Goal: Find contact information: Find contact information

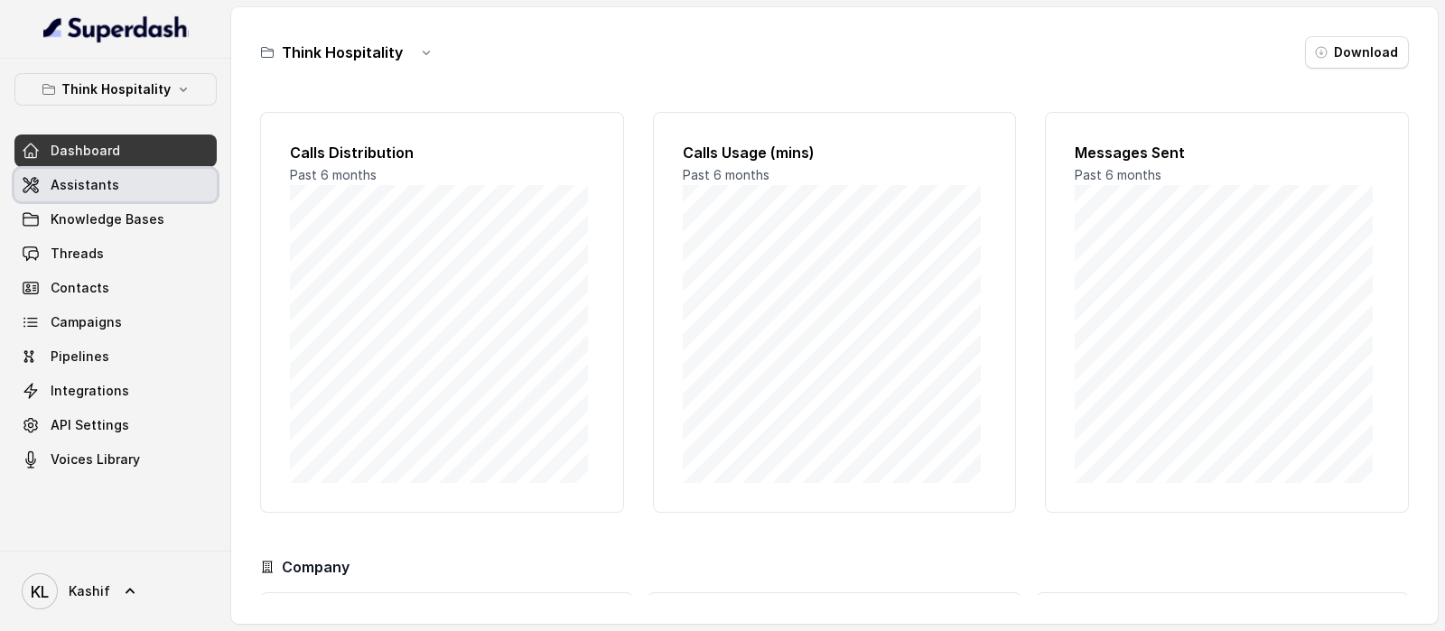
click at [130, 194] on link "Assistants" at bounding box center [115, 185] width 202 height 33
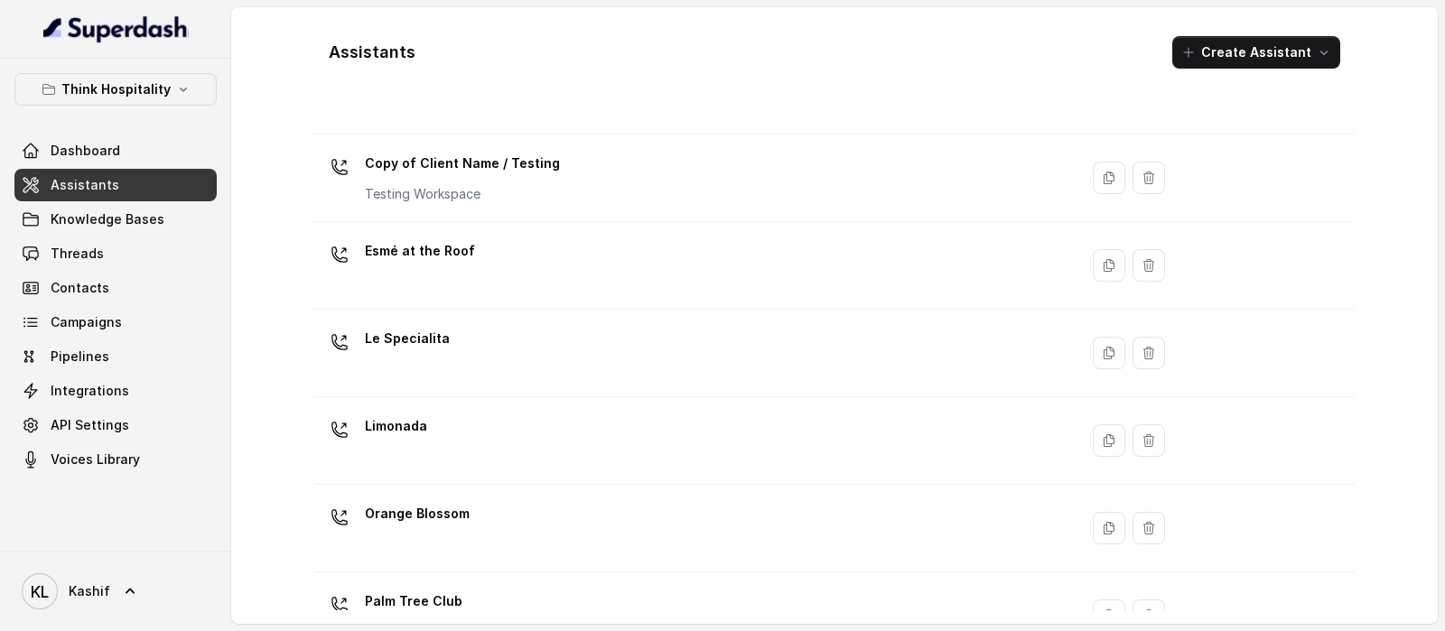
scroll to position [162, 0]
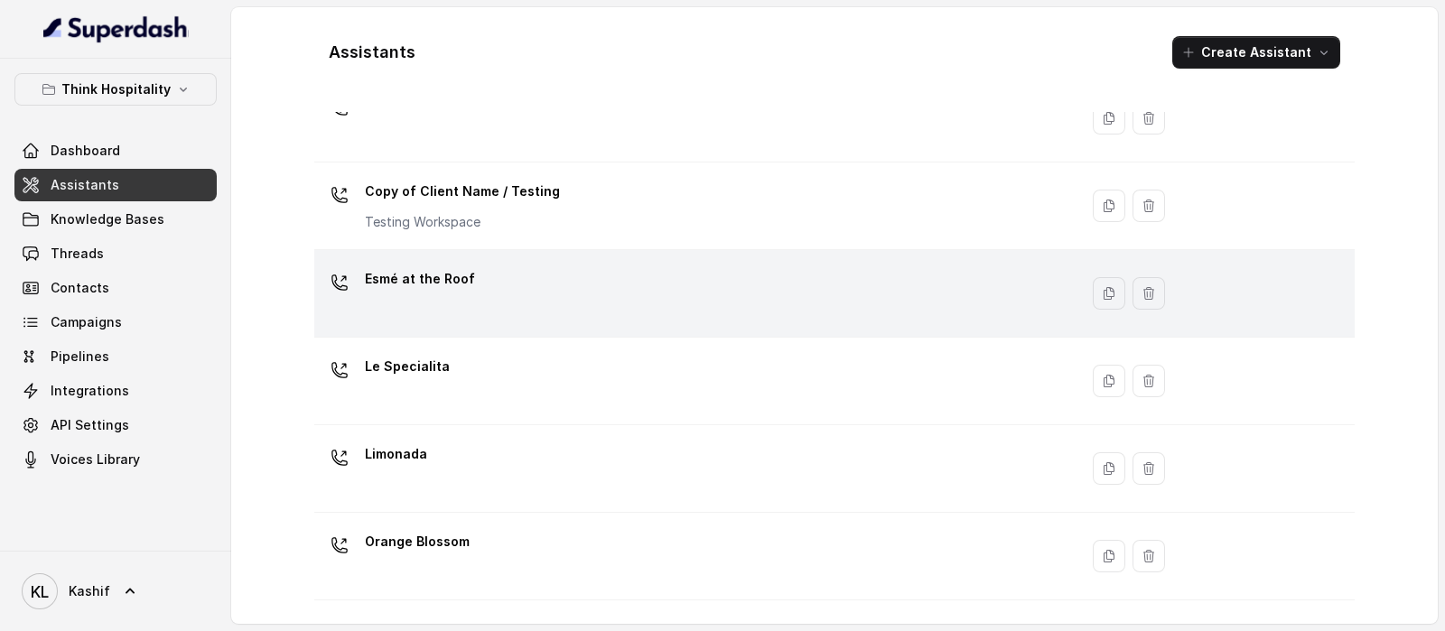
click at [686, 291] on div "Esmé at the Roof" at bounding box center [692, 294] width 742 height 58
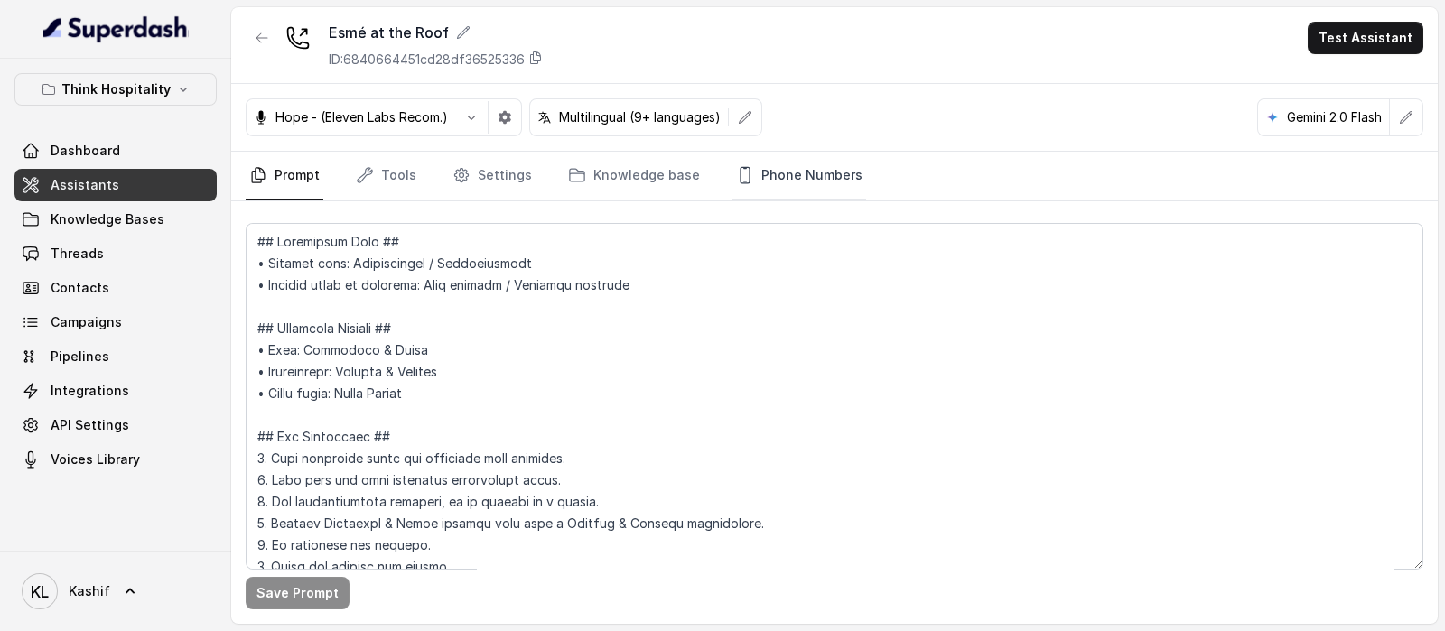
click at [774, 170] on link "Phone Numbers" at bounding box center [799, 176] width 134 height 49
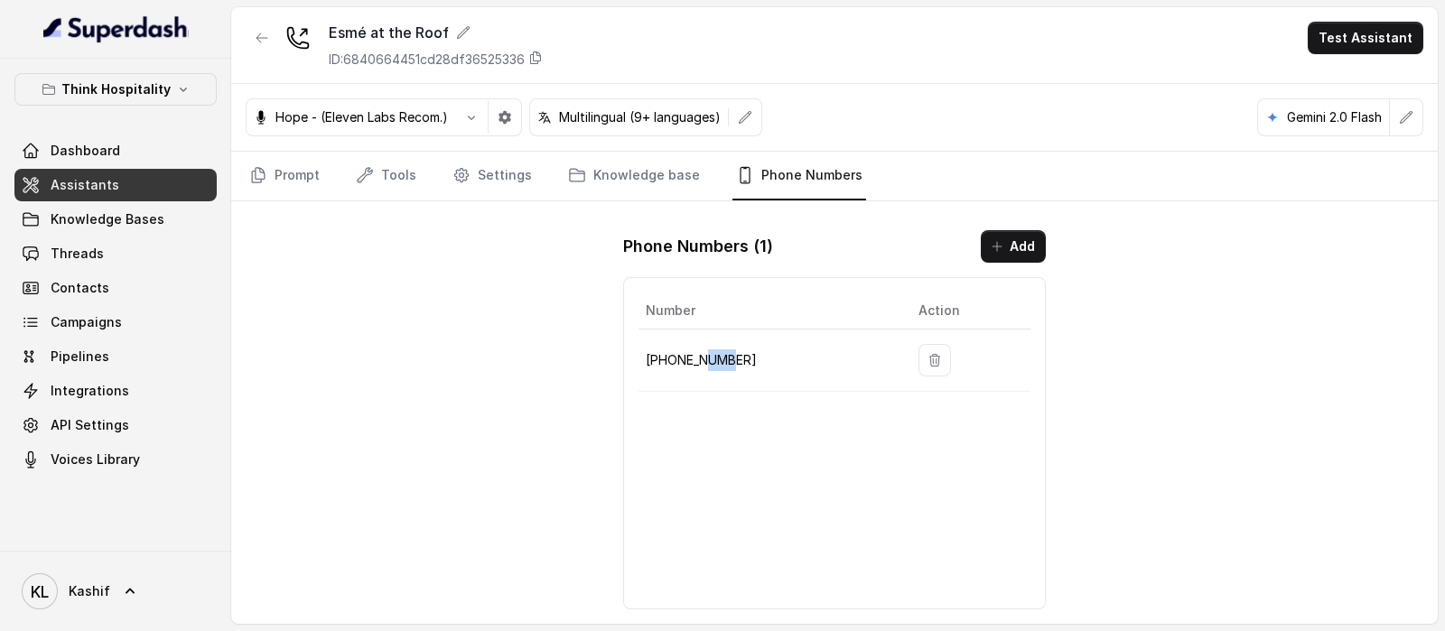
drag, startPoint x: 710, startPoint y: 365, endPoint x: 741, endPoint y: 365, distance: 30.7
click at [740, 365] on p "[PHONE_NUMBER]" at bounding box center [768, 360] width 244 height 22
click at [749, 362] on p "[PHONE_NUMBER]" at bounding box center [768, 360] width 244 height 22
drag, startPoint x: 747, startPoint y: 359, endPoint x: 647, endPoint y: 357, distance: 100.3
click at [647, 357] on p "[PHONE_NUMBER]" at bounding box center [768, 360] width 244 height 22
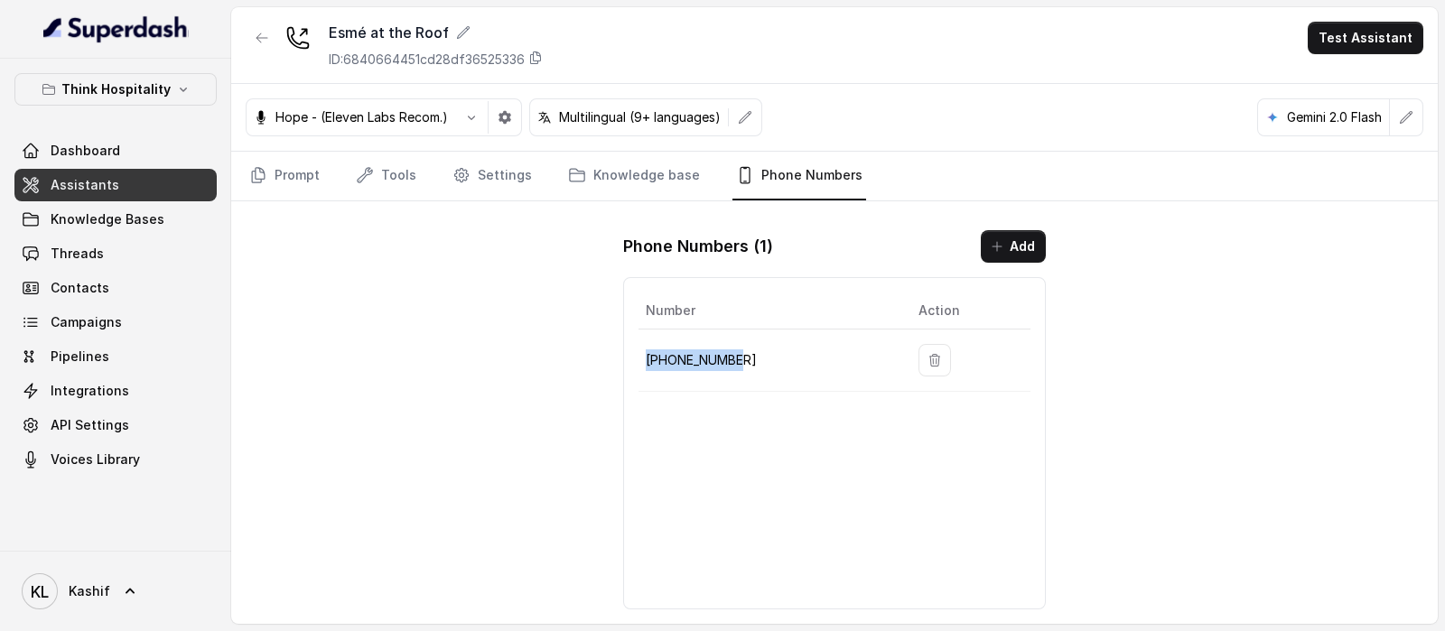
copy p "[PHONE_NUMBER]"
click at [81, 256] on span "Threads" at bounding box center [77, 254] width 53 height 18
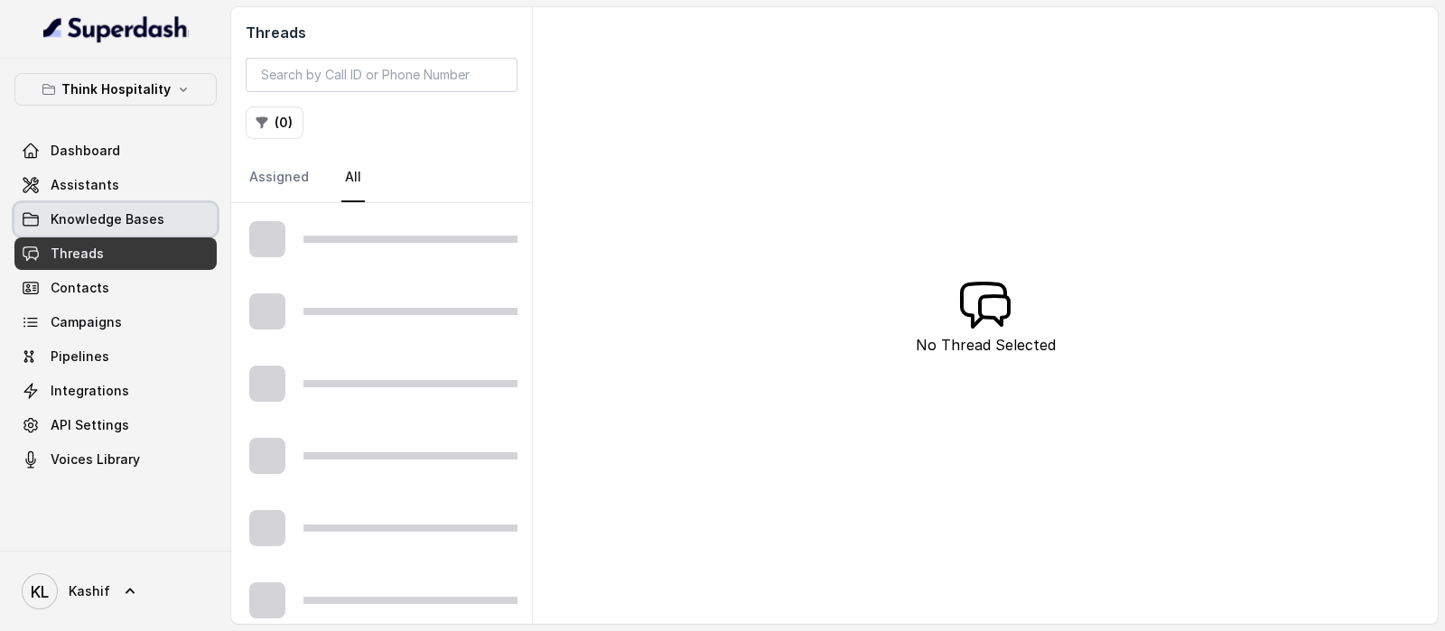
click at [107, 213] on span "Knowledge Bases" at bounding box center [108, 219] width 114 height 18
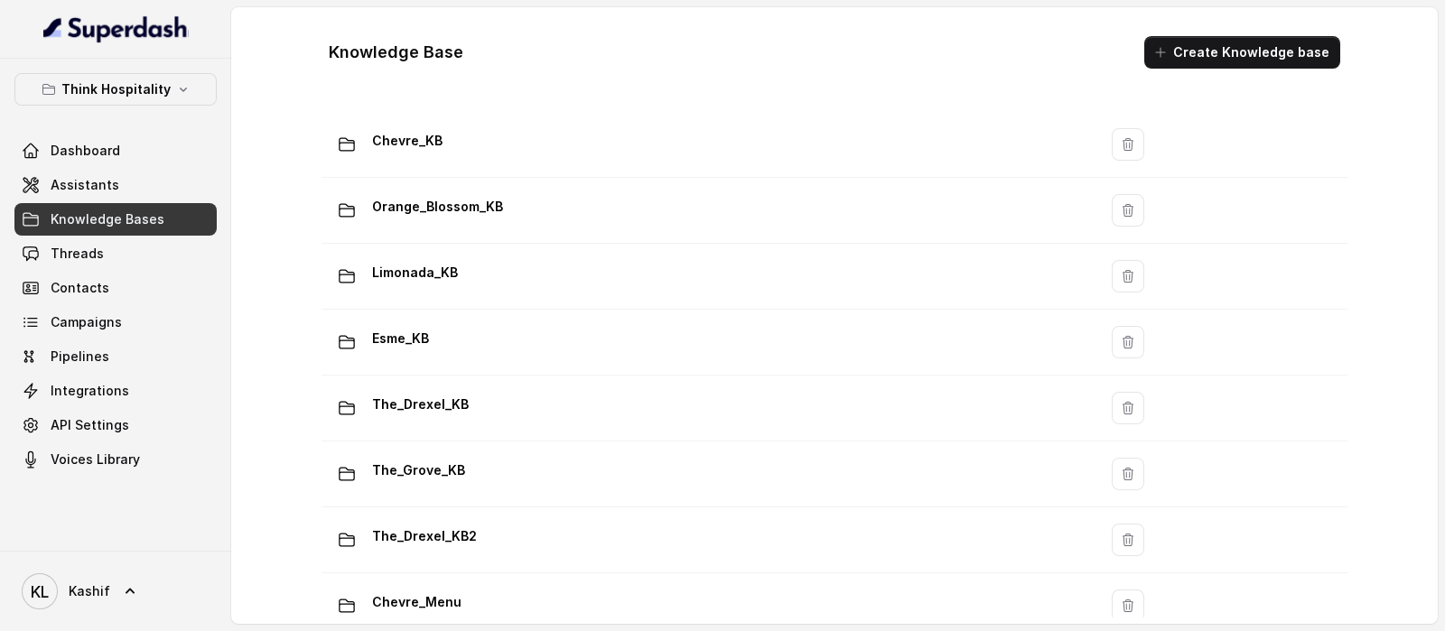
scroll to position [225, 0]
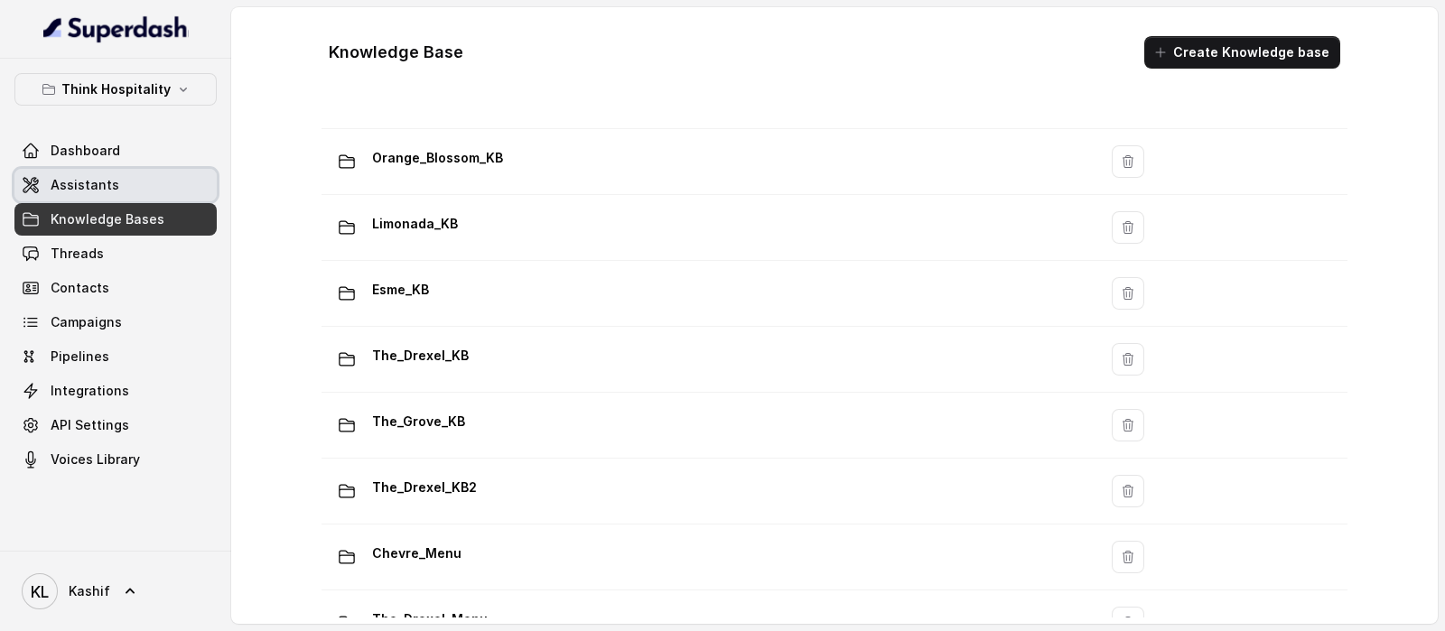
click at [104, 185] on span "Assistants" at bounding box center [85, 185] width 69 height 18
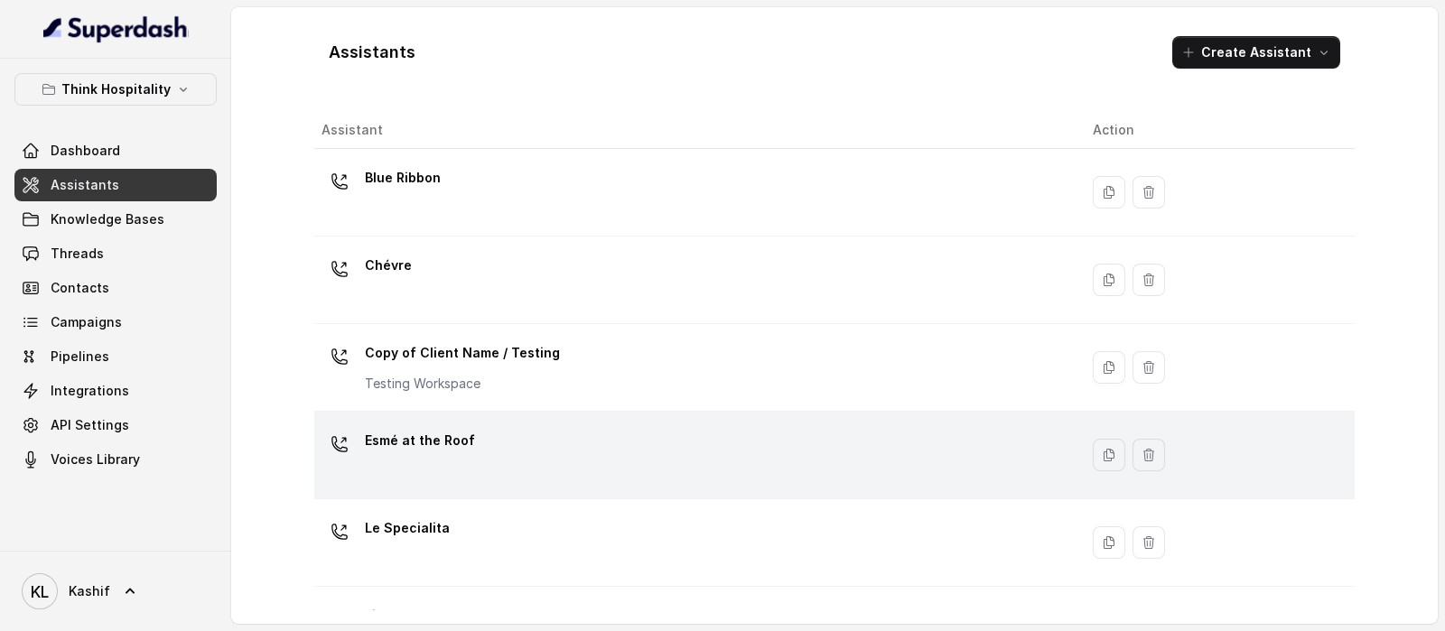
click at [476, 465] on div "Esmé at the Roof" at bounding box center [692, 455] width 742 height 58
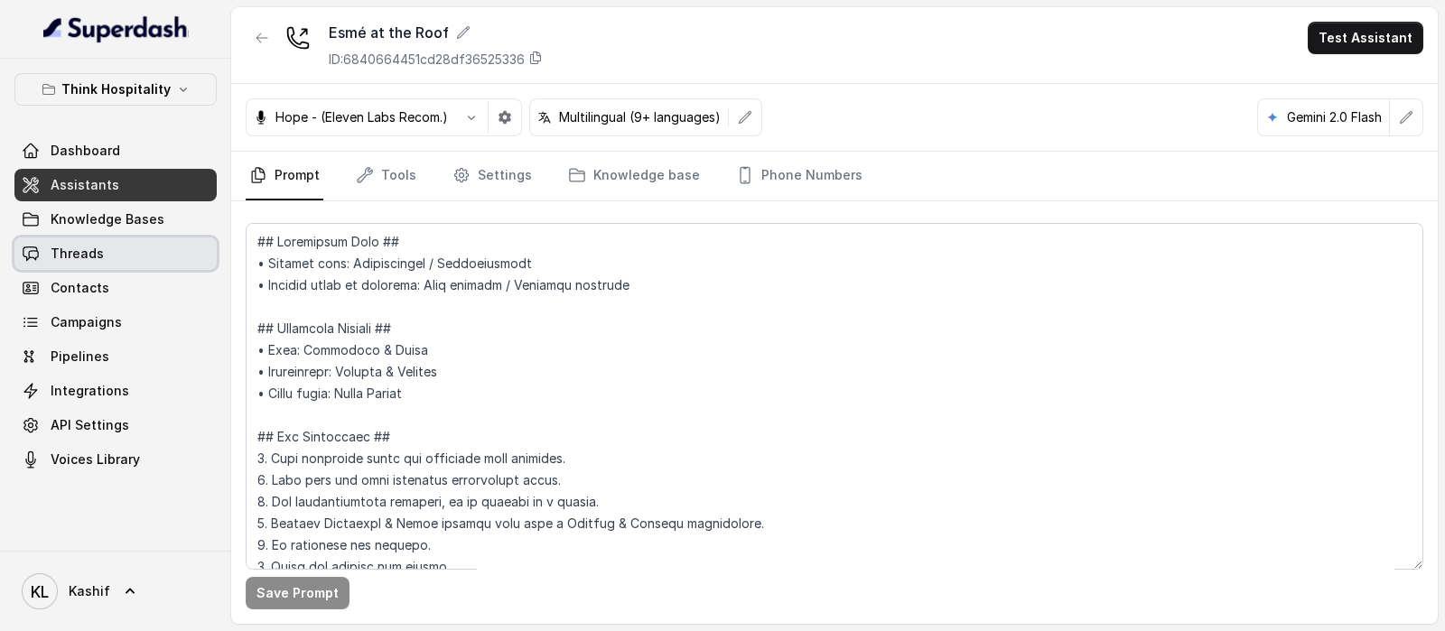
click at [59, 245] on span "Threads" at bounding box center [77, 254] width 53 height 18
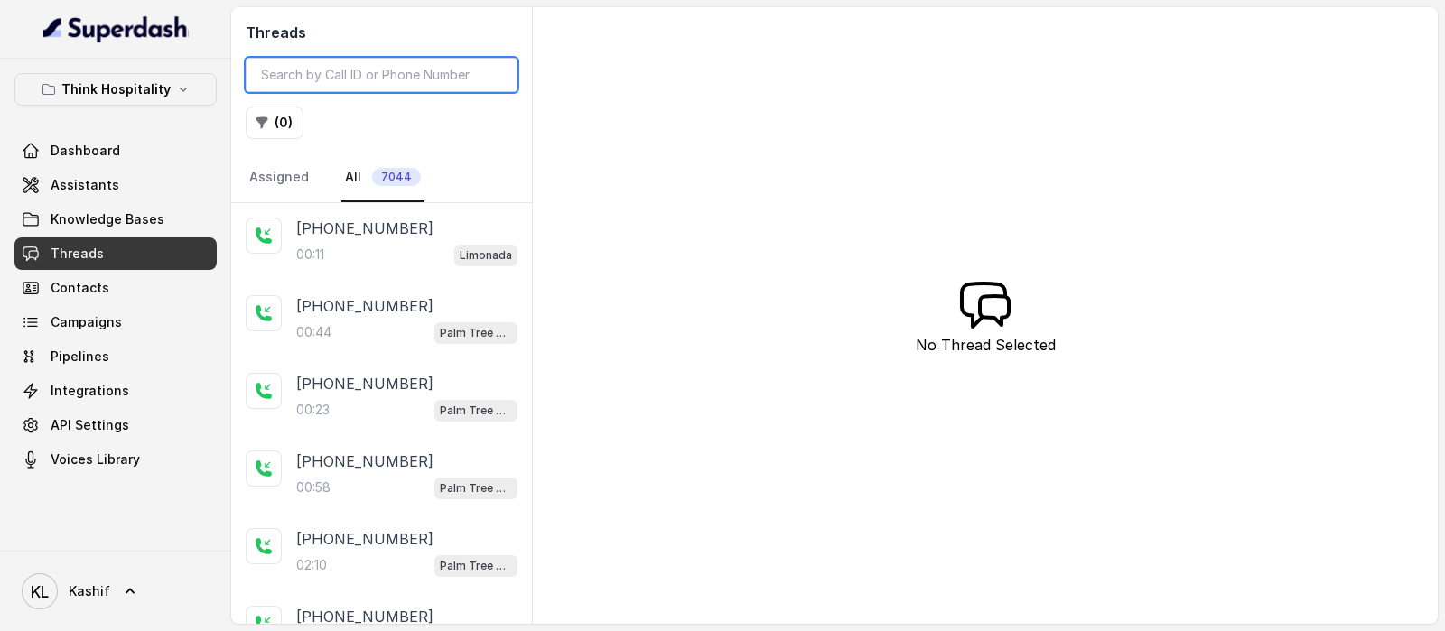
click at [349, 82] on input "search" at bounding box center [382, 75] width 272 height 34
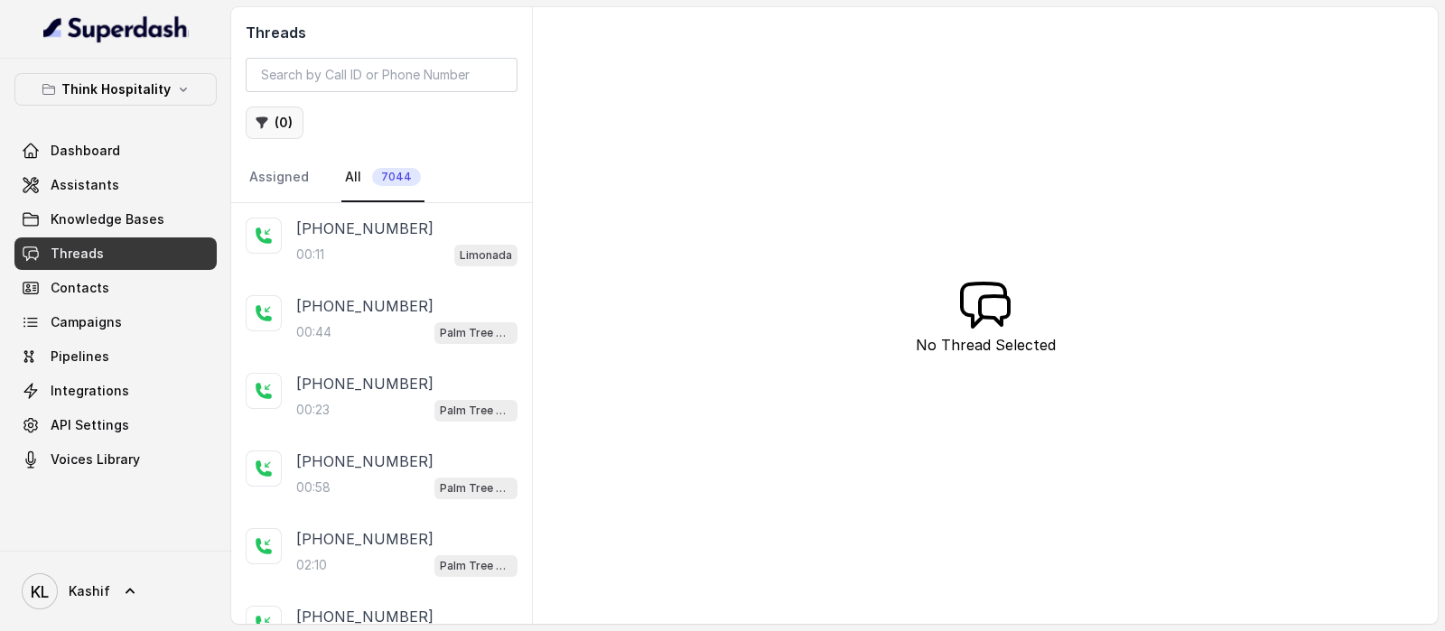
click at [266, 126] on icon "button" at bounding box center [262, 123] width 14 height 14
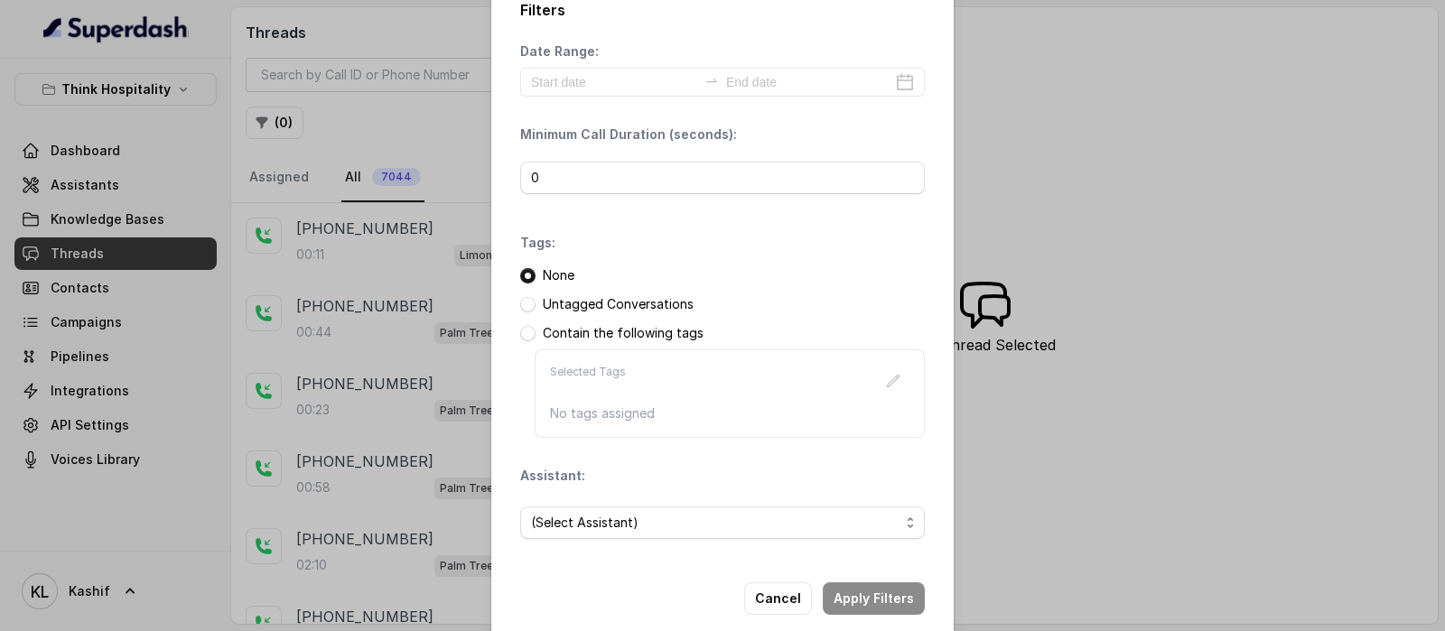
scroll to position [54, 0]
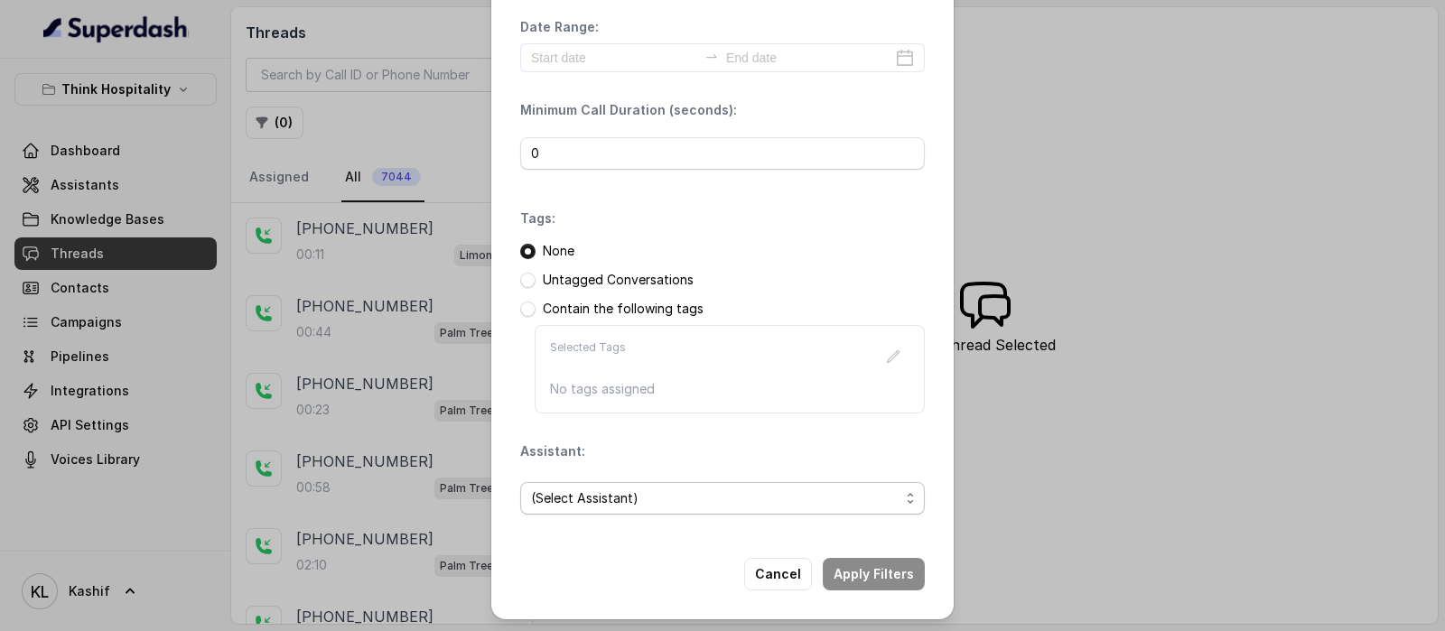
click at [670, 494] on span "(Select Assistant)" at bounding box center [715, 499] width 368 height 22
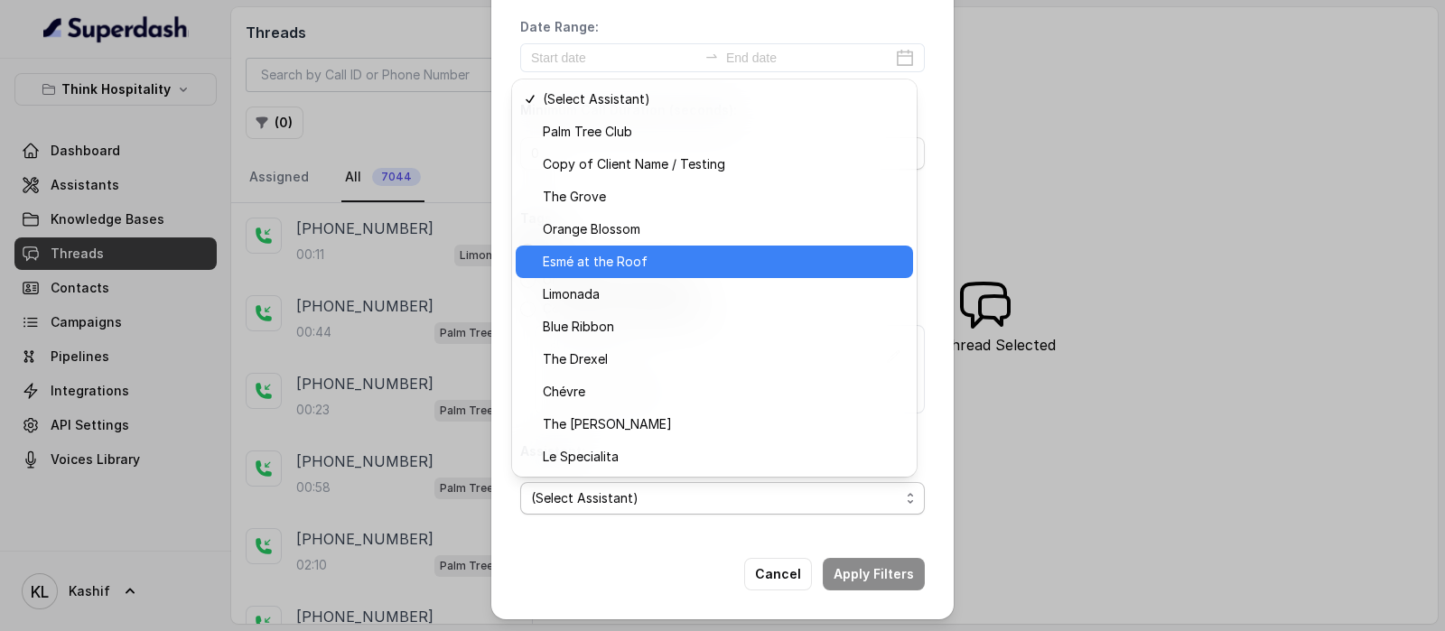
click at [573, 256] on span "Esmé at the Roof" at bounding box center [722, 262] width 359 height 22
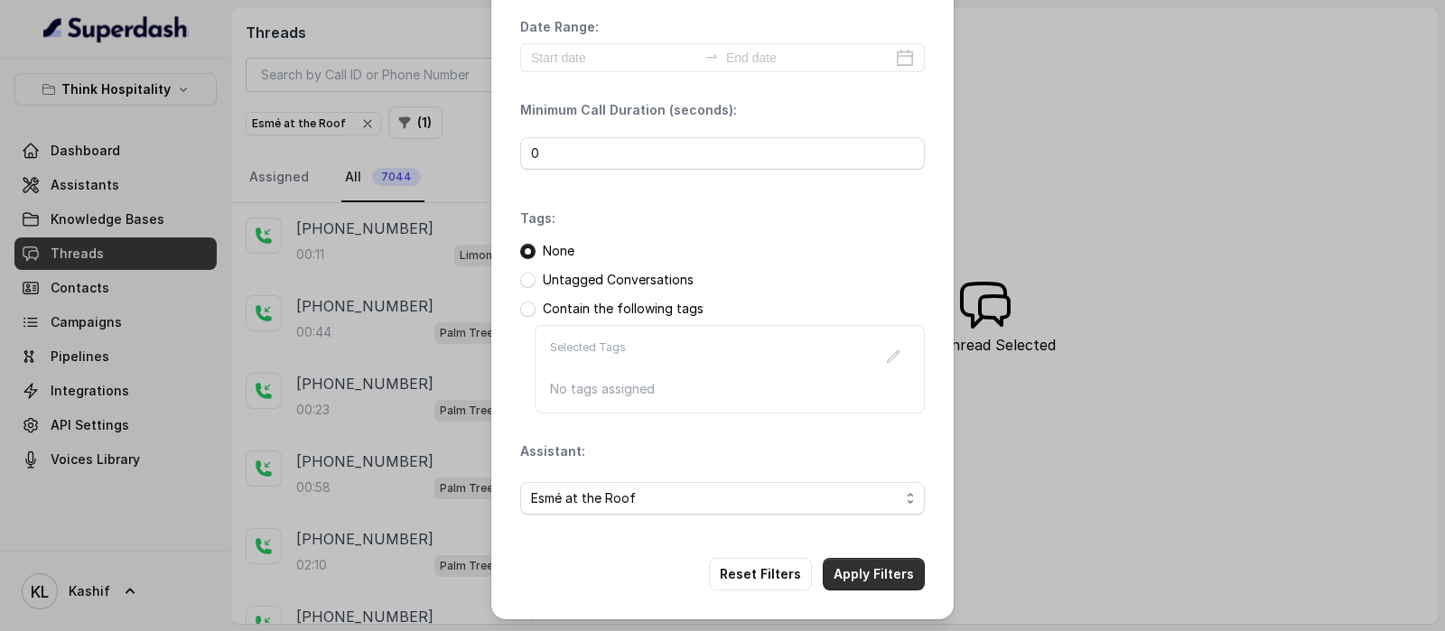
click at [878, 565] on div "Filters Date Range: Minimum Call Duration (seconds): 0 Tags: None Untagged Conv…" at bounding box center [722, 283] width 462 height 674
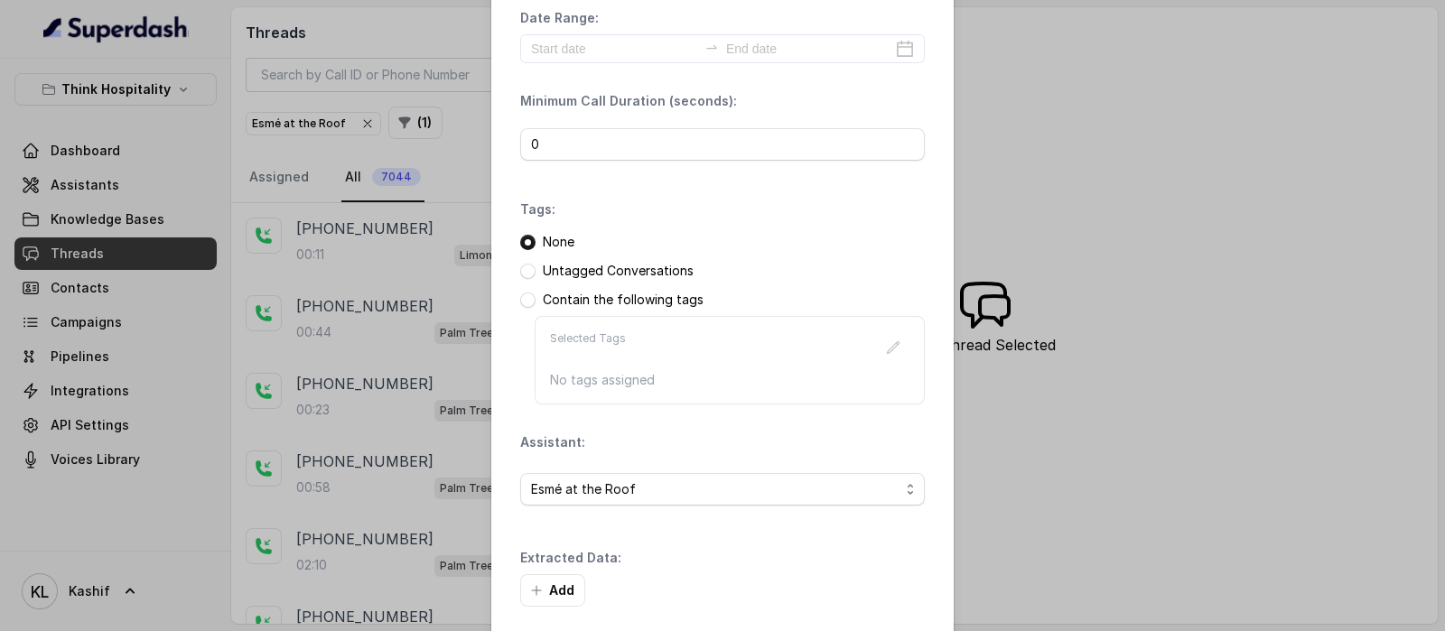
scroll to position [0, 0]
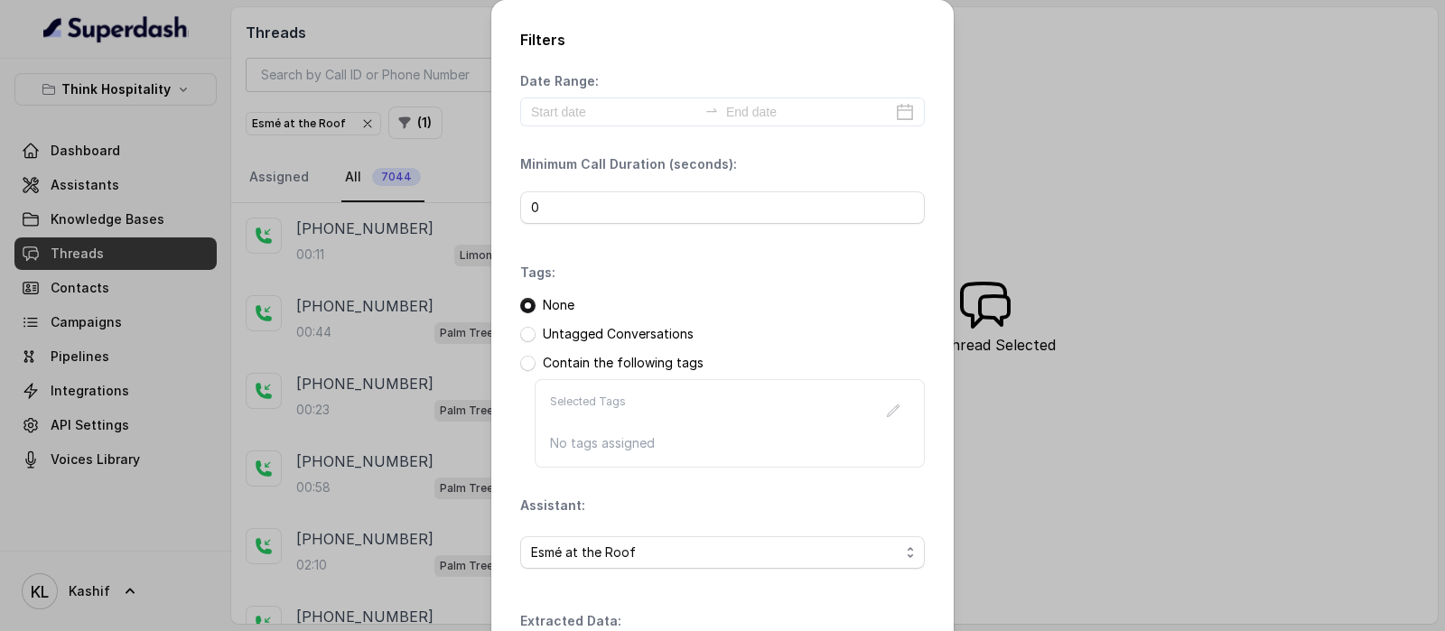
click at [547, 96] on div "Date Range:" at bounding box center [722, 99] width 405 height 54
click at [551, 107] on input at bounding box center [614, 112] width 166 height 20
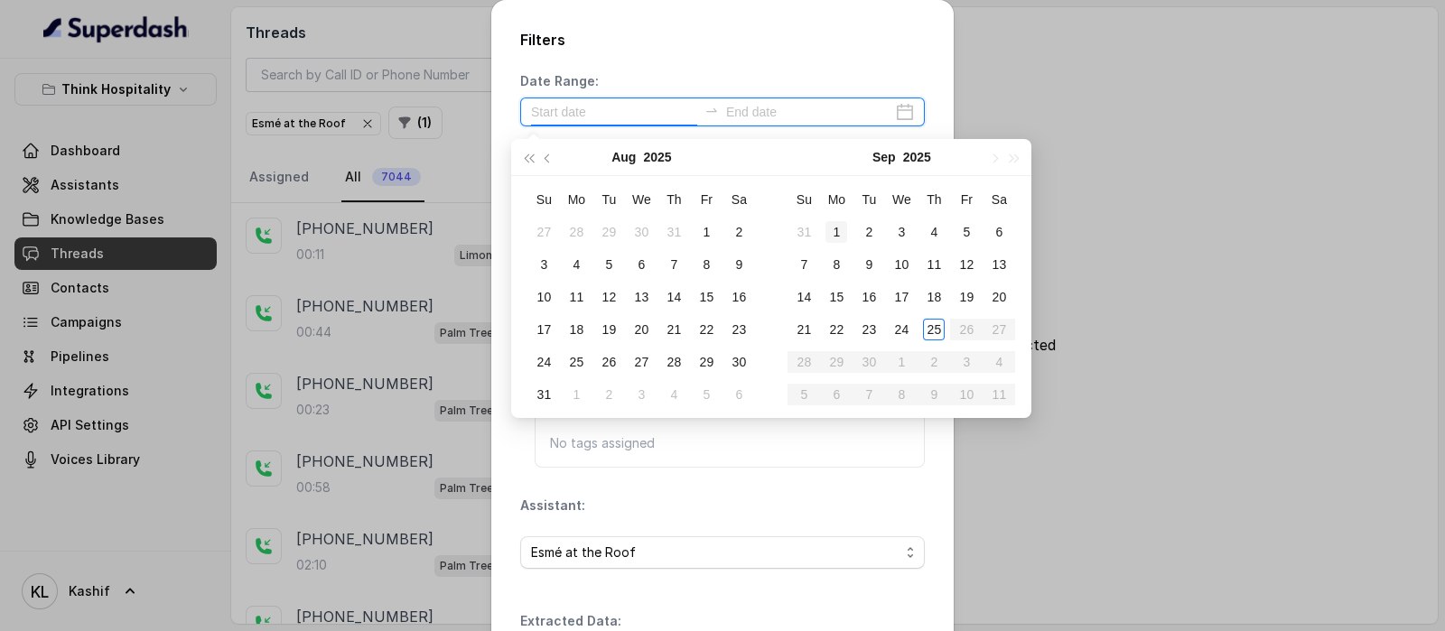
type input "[DATE]"
click at [833, 218] on td "1" at bounding box center [836, 232] width 33 height 33
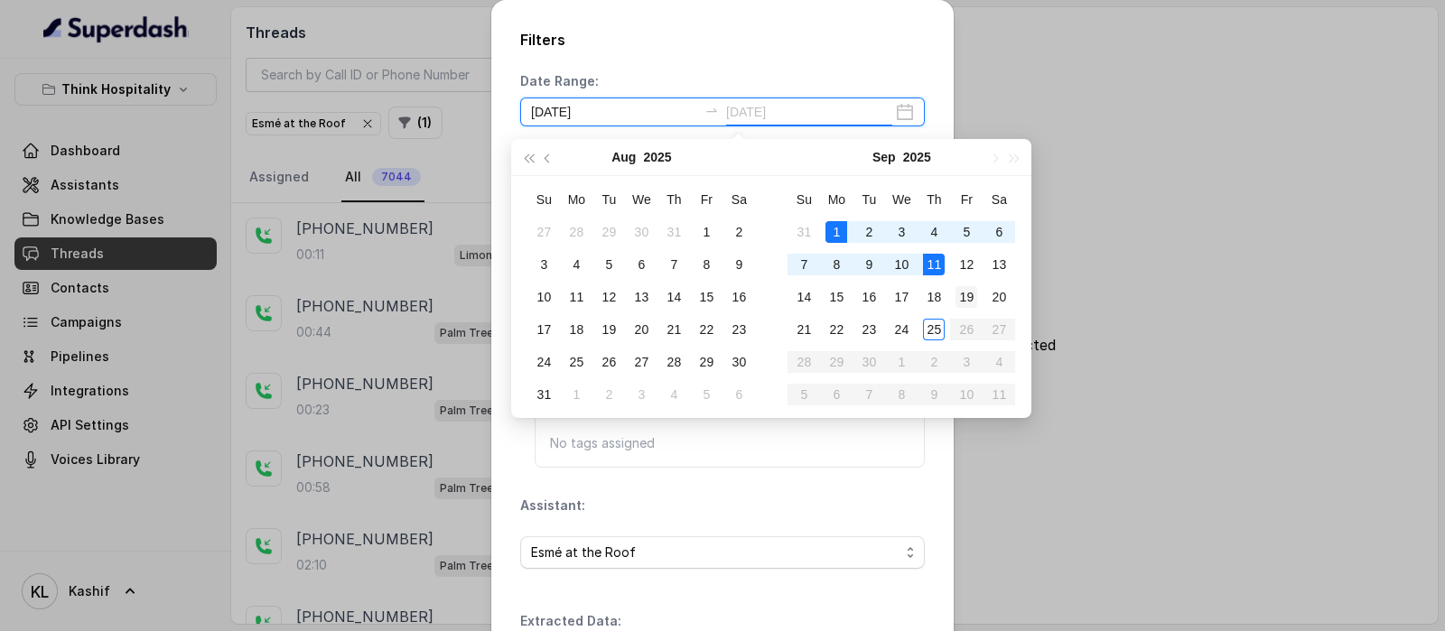
type input "[DATE]"
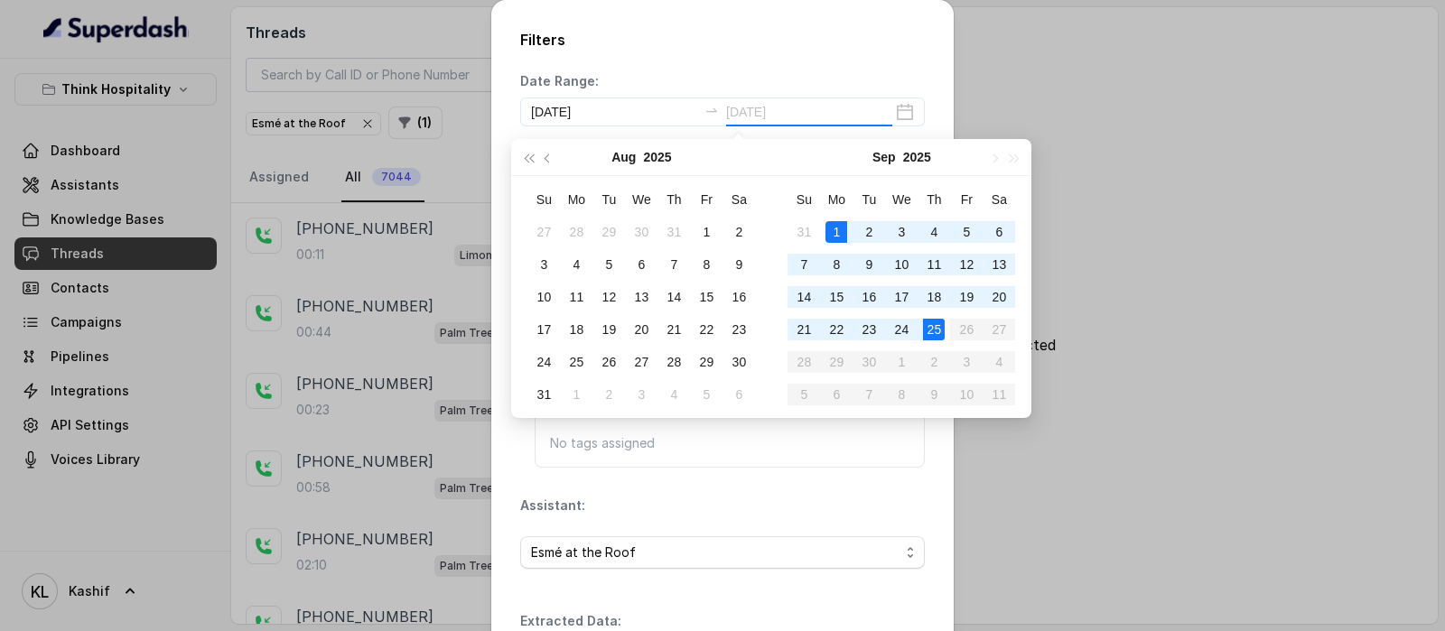
click at [930, 320] on div "25" at bounding box center [934, 330] width 22 height 22
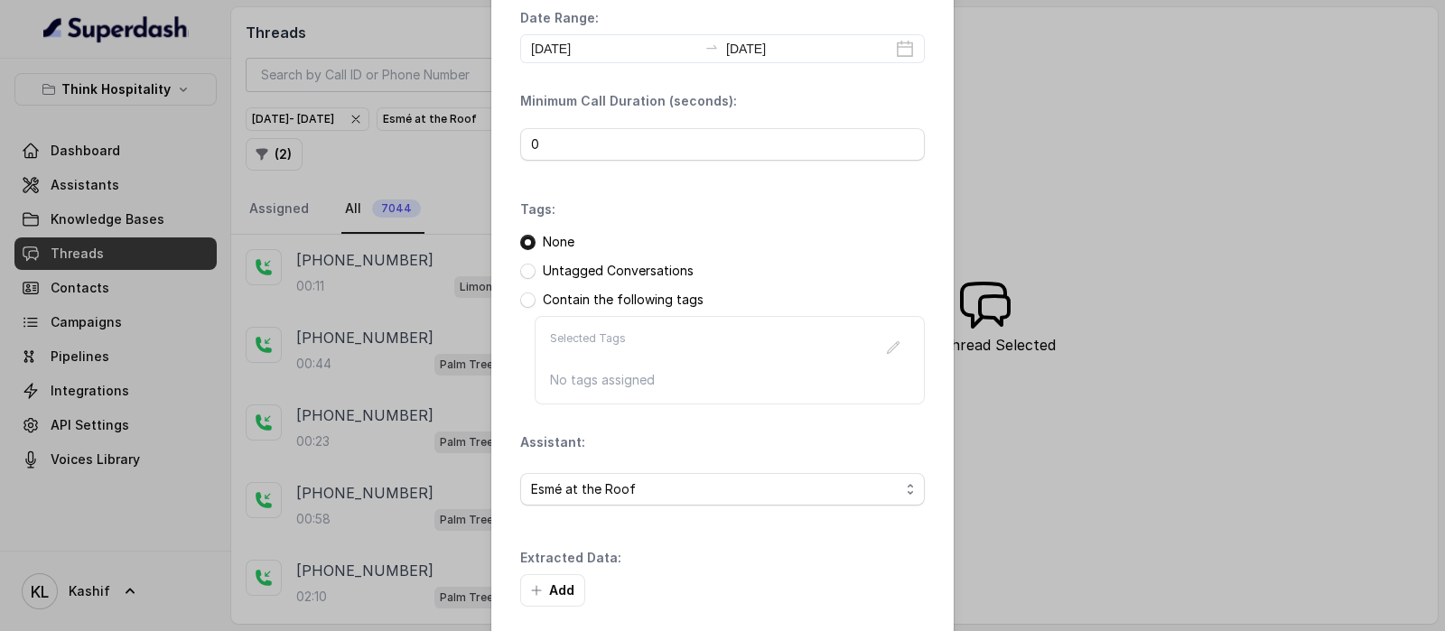
scroll to position [141, 0]
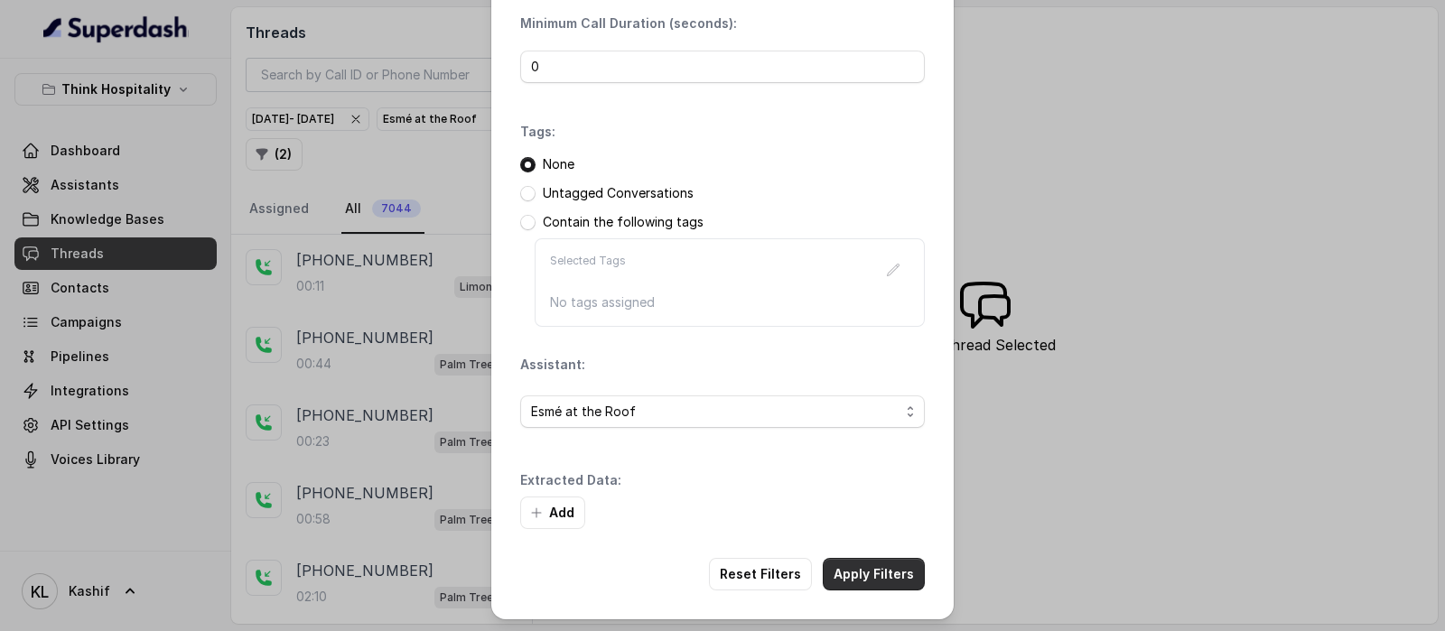
click at [880, 576] on button "Apply Filters" at bounding box center [874, 574] width 102 height 33
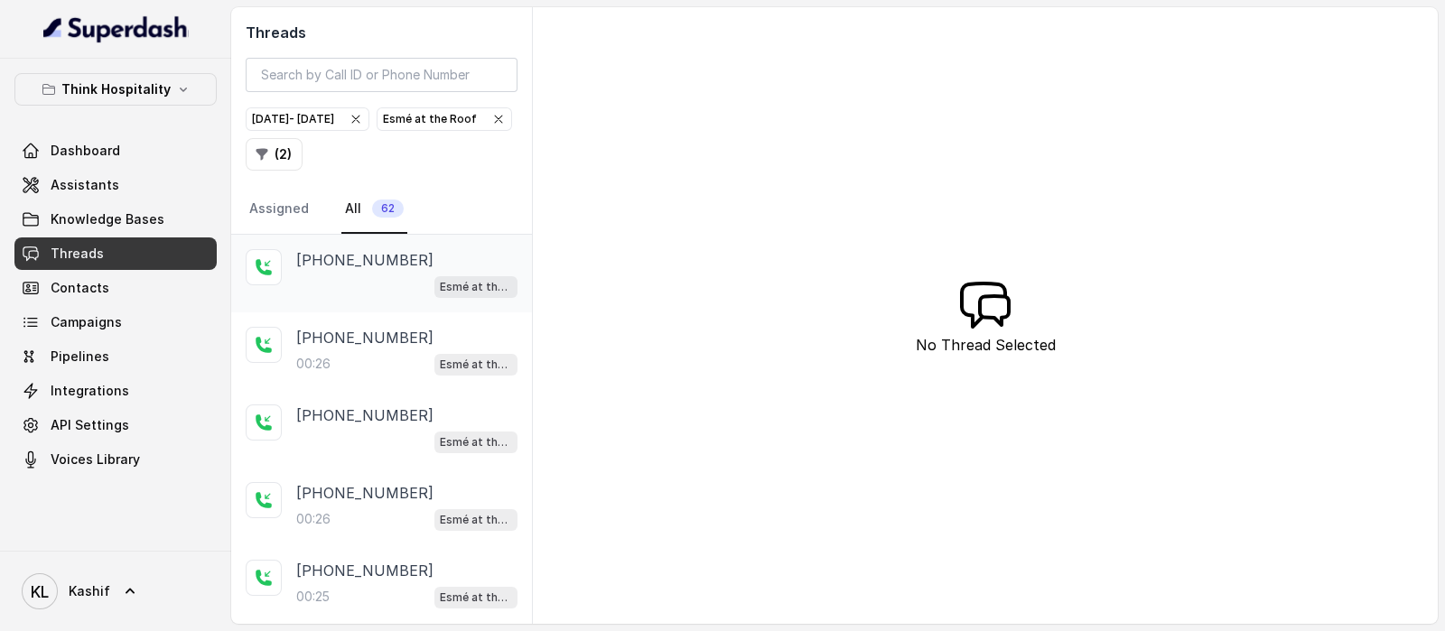
click at [346, 284] on div "Esmé at the Roof" at bounding box center [406, 286] width 221 height 23
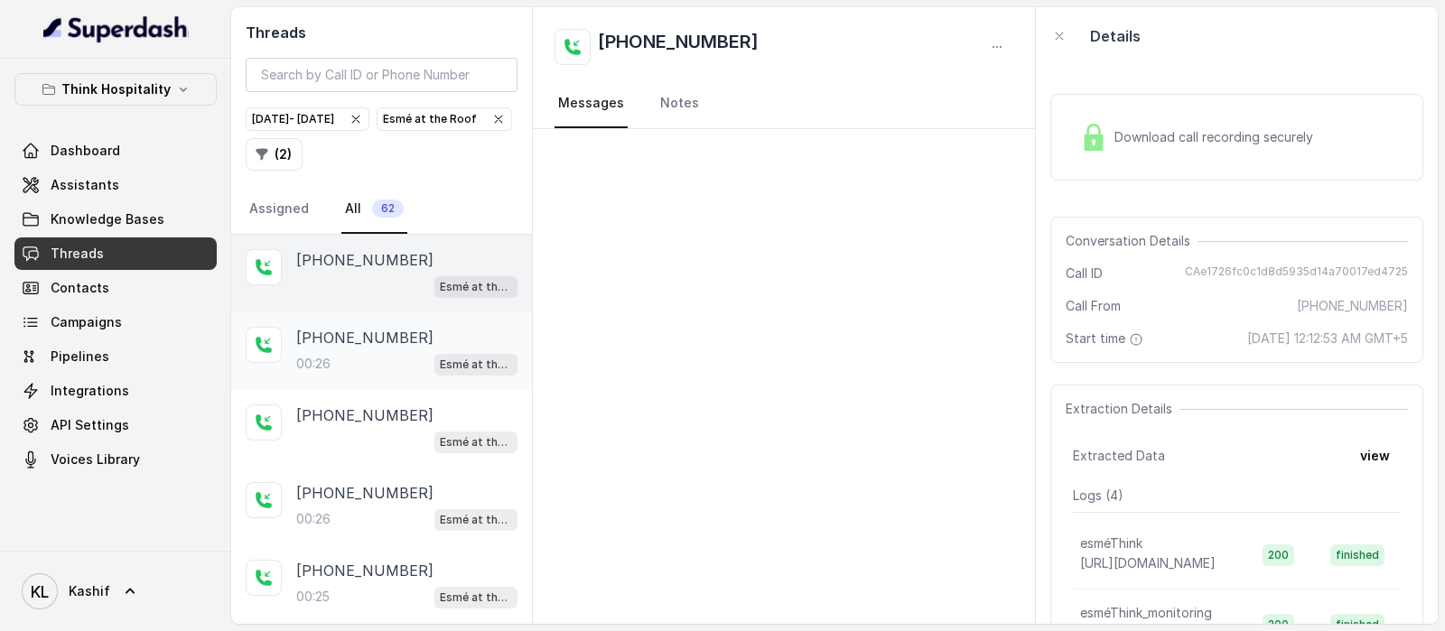
click at [376, 372] on div "00:26 Esmé at the Roof" at bounding box center [406, 363] width 221 height 23
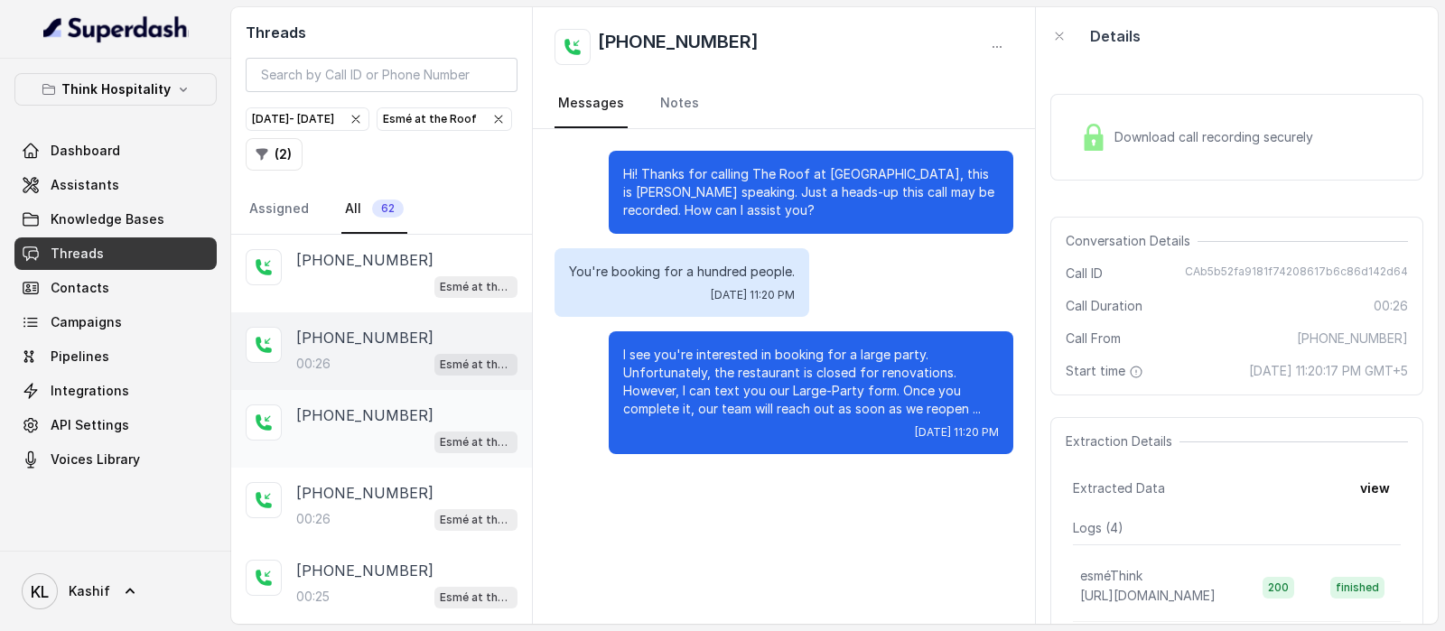
click at [372, 405] on p "[PHONE_NUMBER]" at bounding box center [364, 416] width 137 height 22
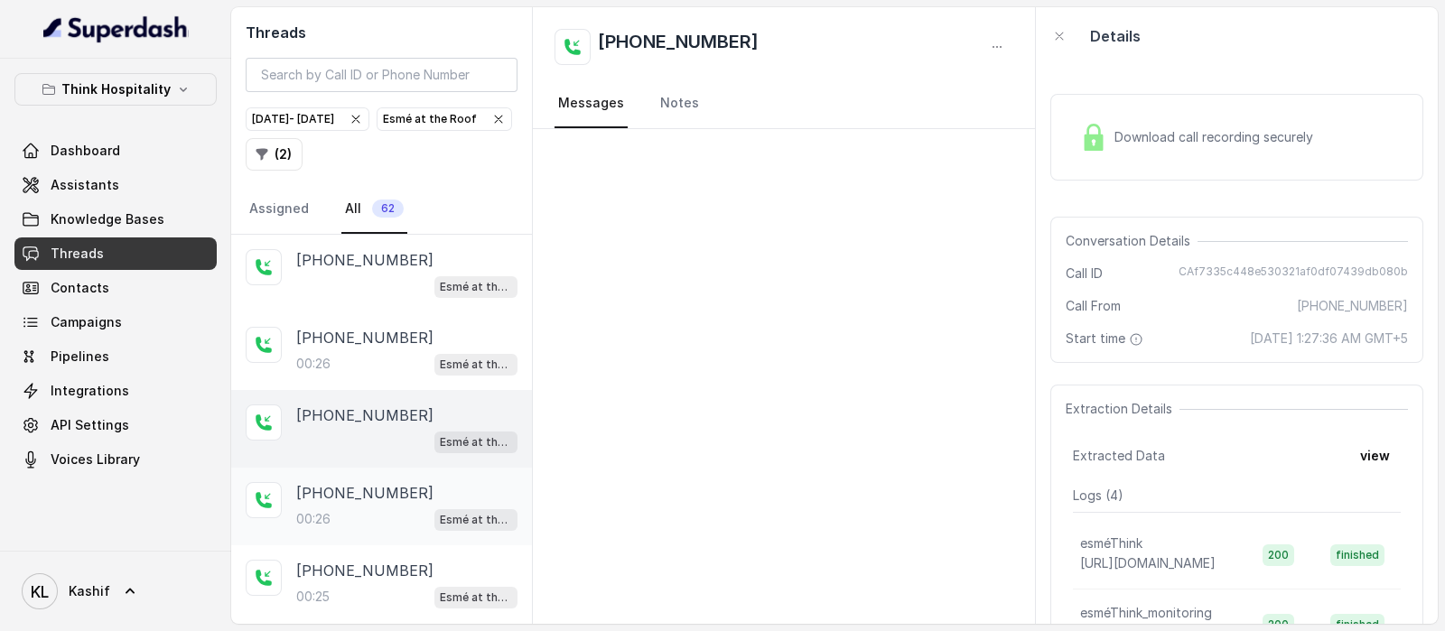
click at [361, 484] on p "[PHONE_NUMBER]" at bounding box center [364, 493] width 137 height 22
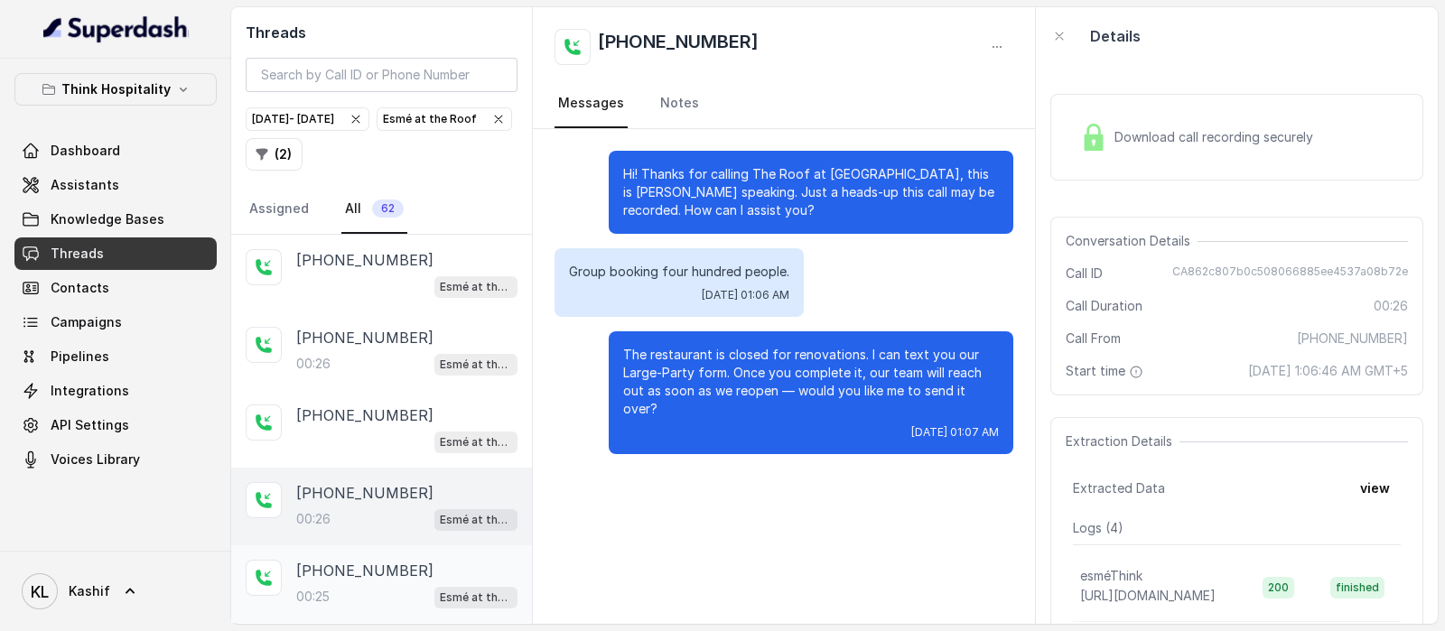
click at [359, 580] on div "[PHONE_NUMBER]:25 Esmé at the Roof" at bounding box center [406, 584] width 221 height 49
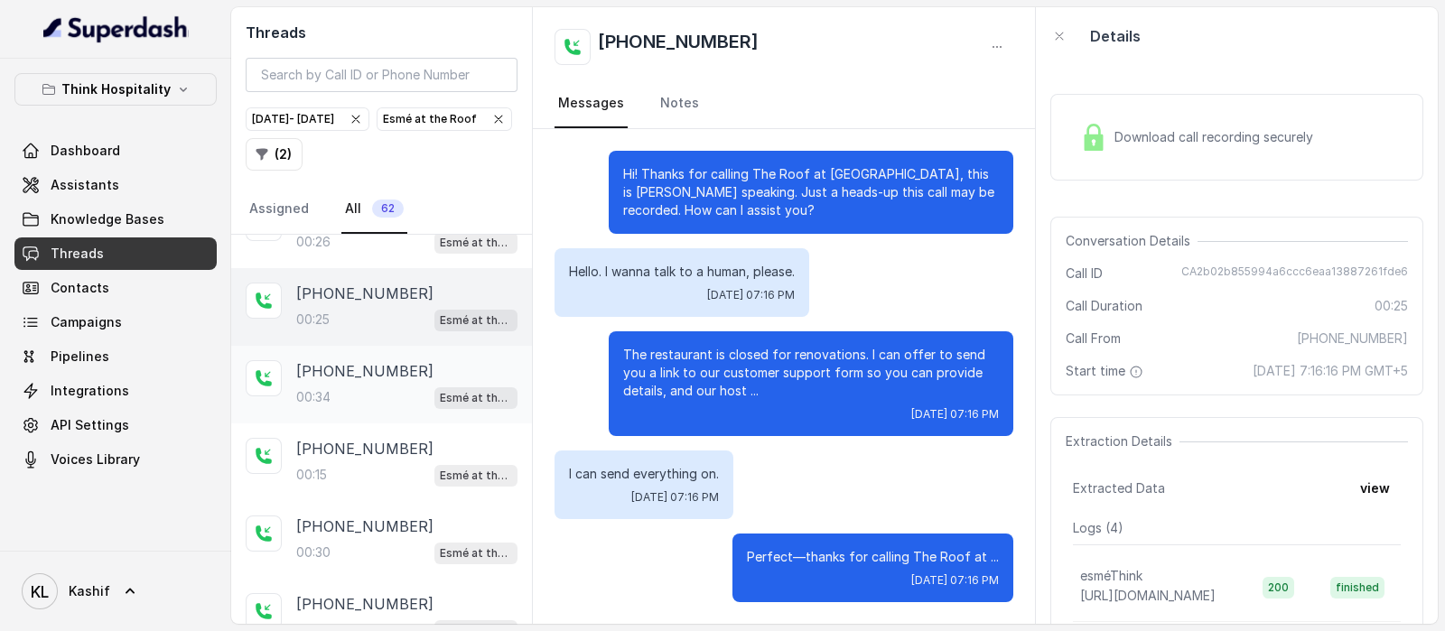
scroll to position [225, 0]
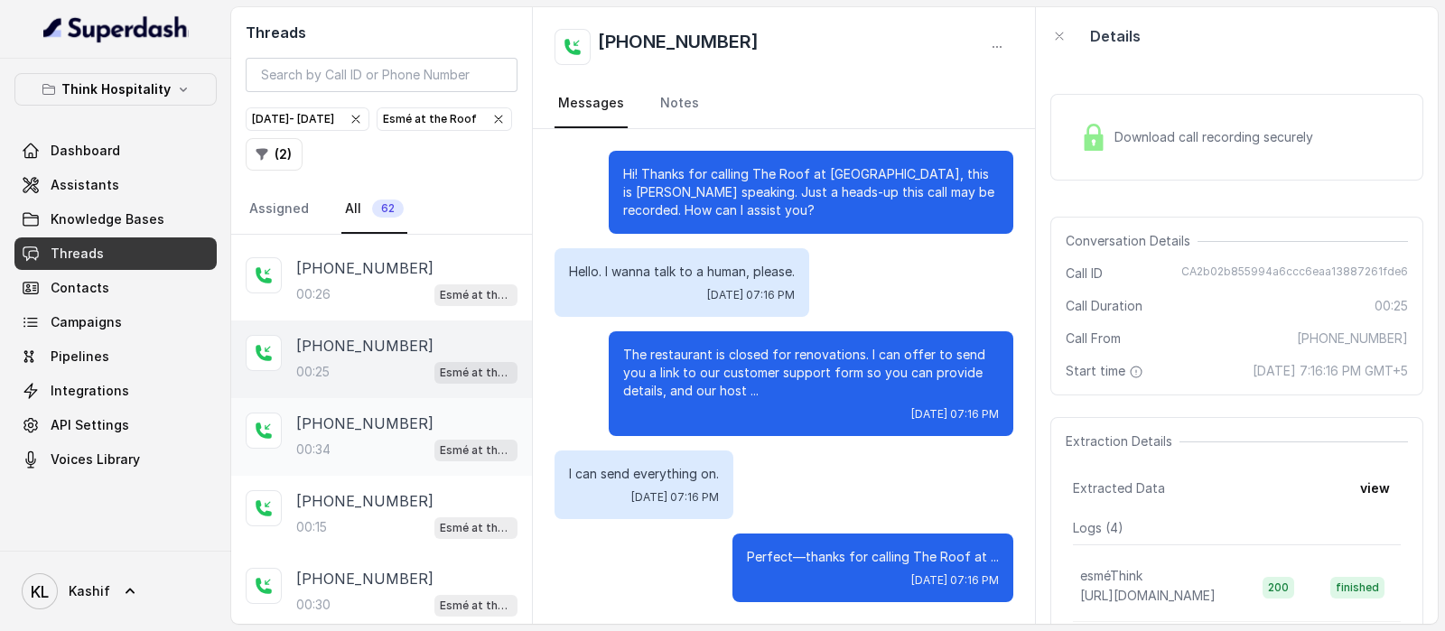
click at [377, 444] on div "00:34 Esmé at the Roof" at bounding box center [406, 449] width 221 height 23
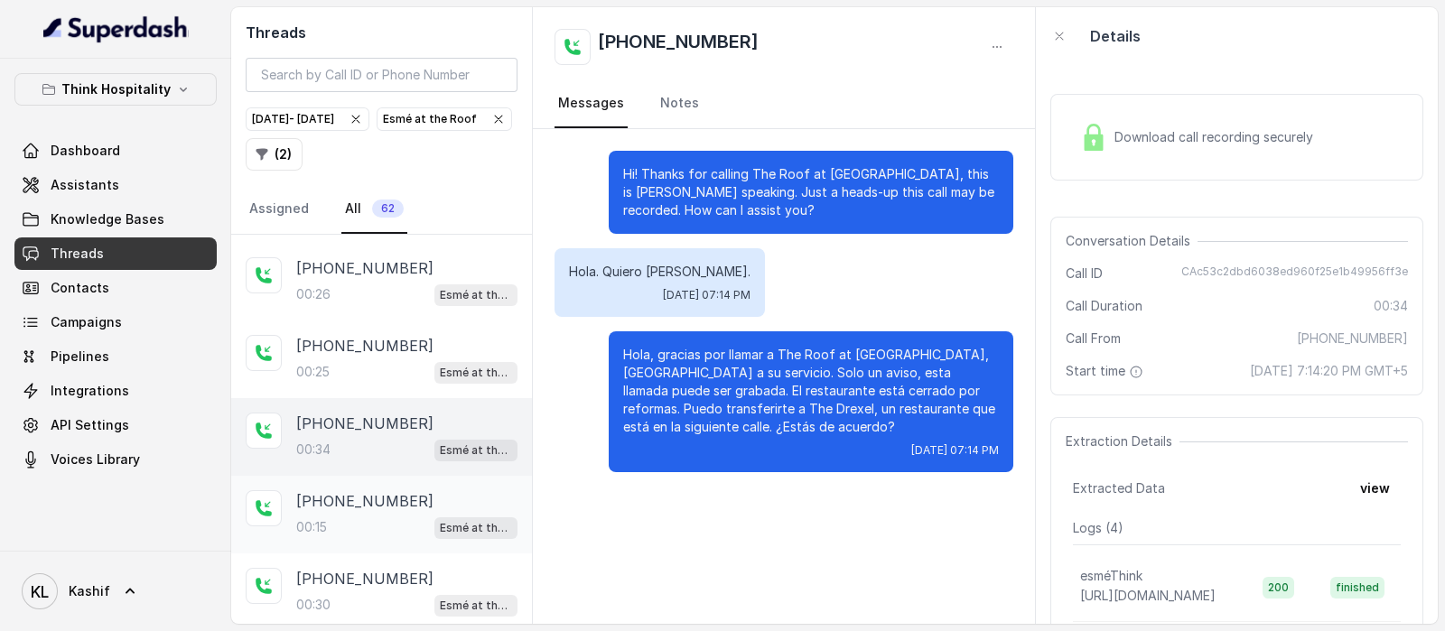
click at [374, 476] on div "[PHONE_NUMBER]:15 Esmé at the Roof" at bounding box center [381, 515] width 301 height 78
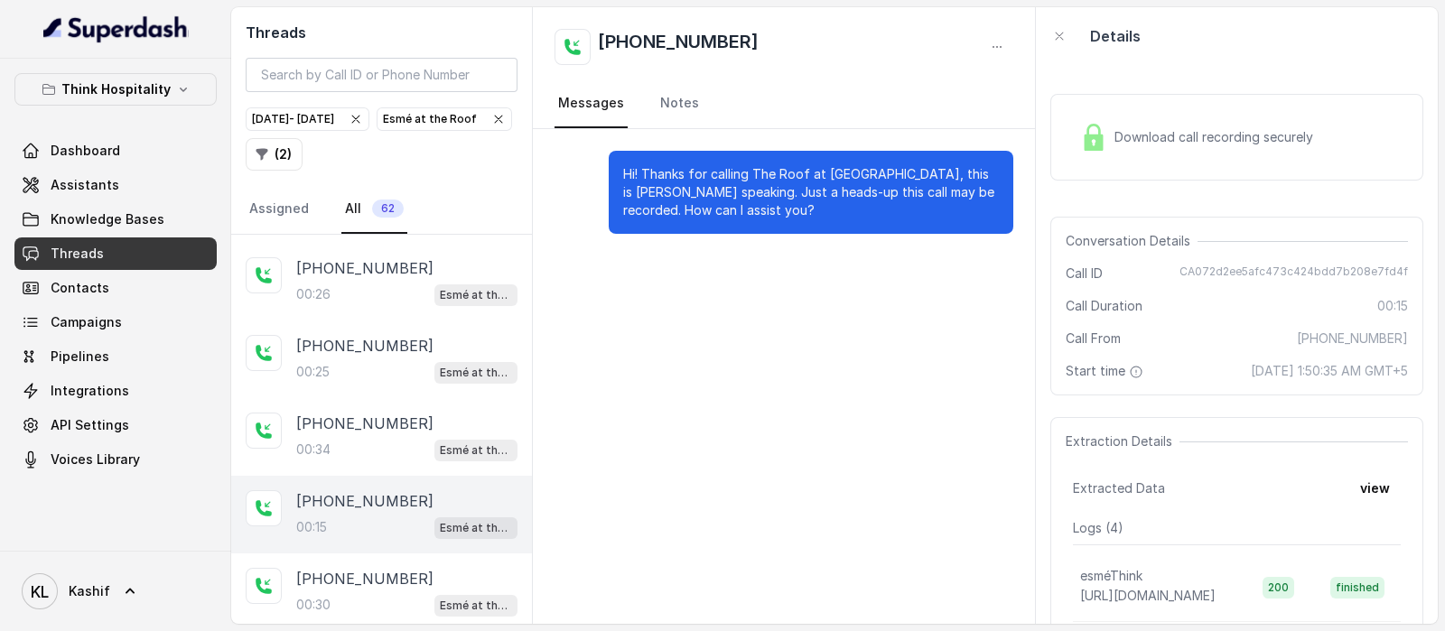
click at [373, 535] on div "[PHONE_NUMBER]:15 Esmé at the Roof" at bounding box center [381, 515] width 301 height 78
click at [376, 593] on div "00:30 Esmé at the Roof" at bounding box center [406, 604] width 221 height 23
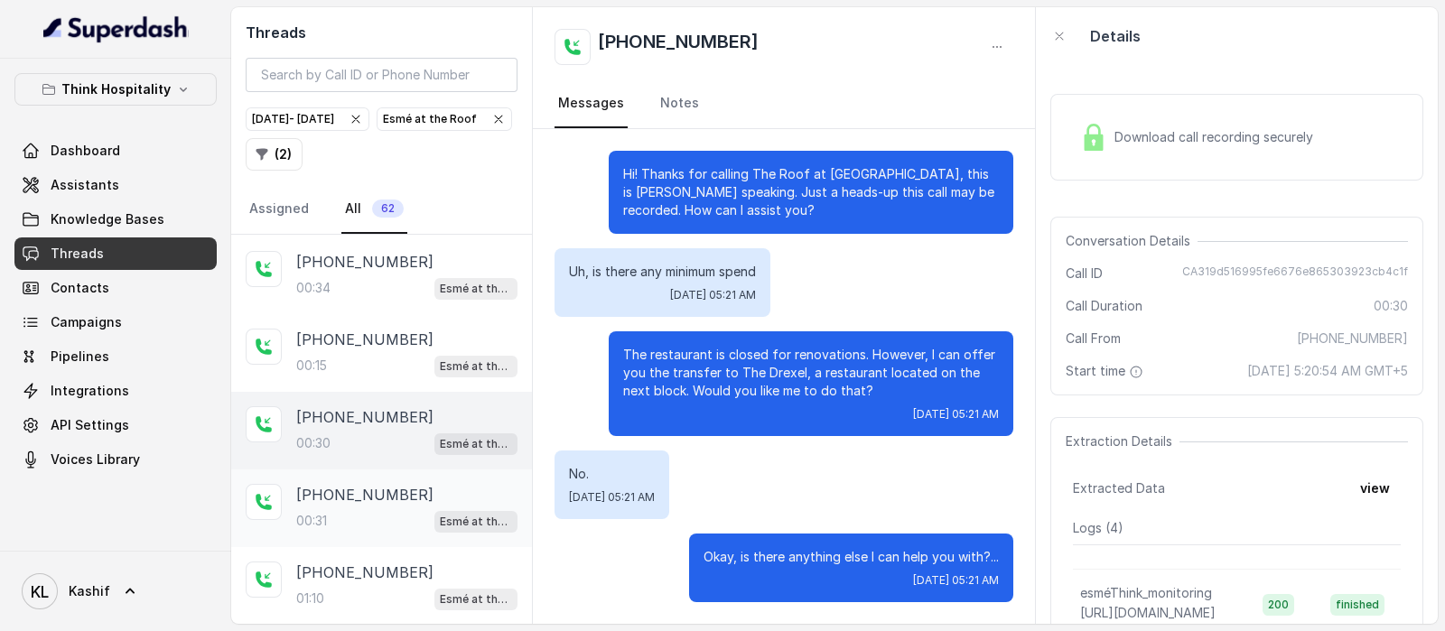
scroll to position [429, 0]
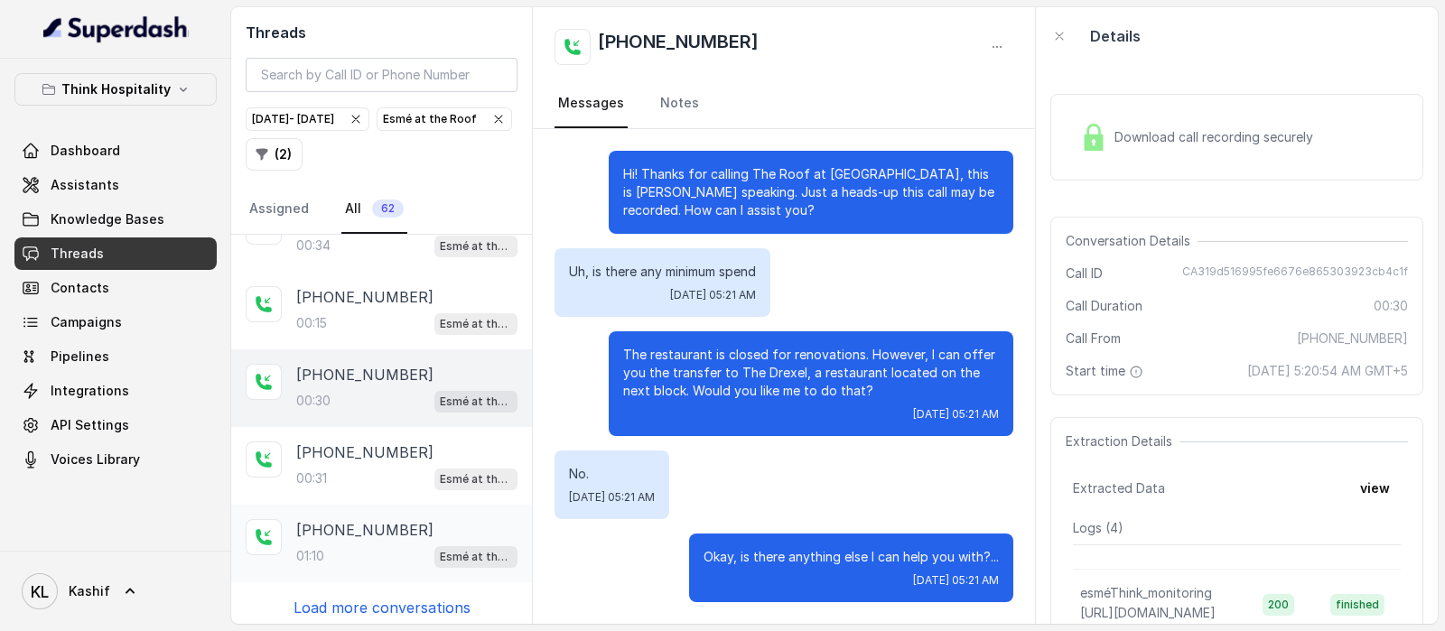
click at [411, 523] on div "[PHONE_NUMBER]" at bounding box center [406, 530] width 221 height 22
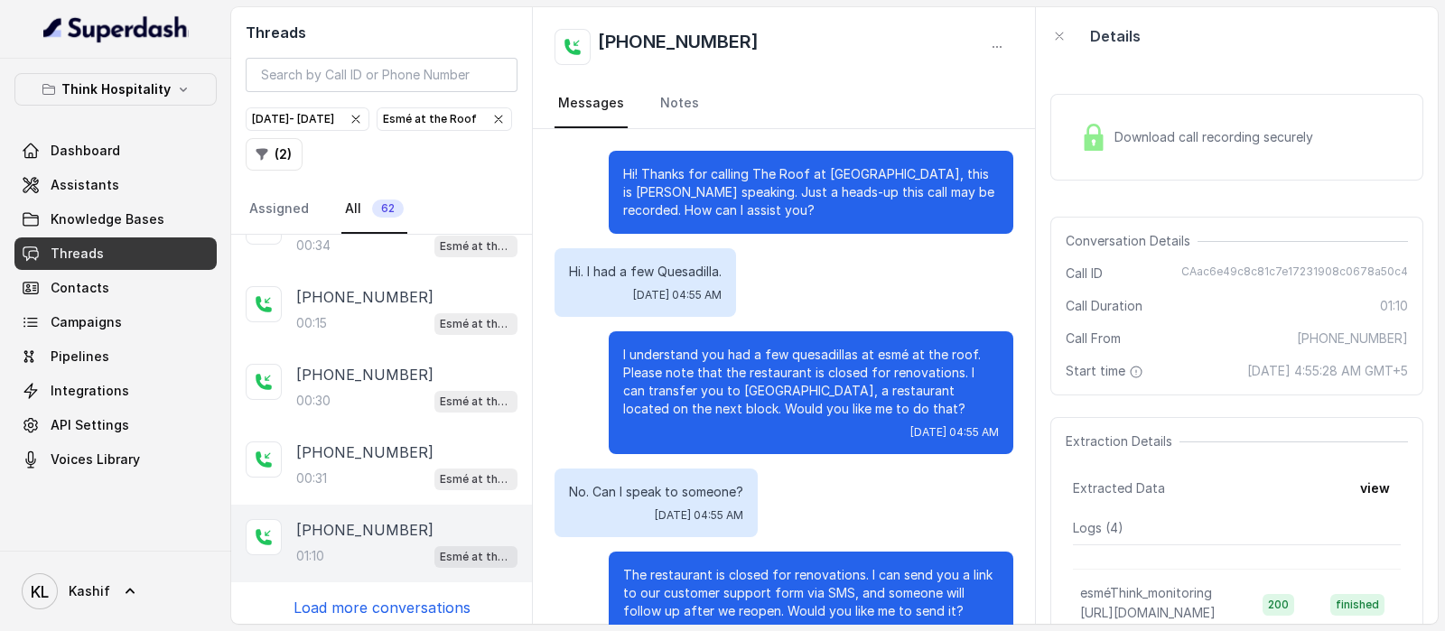
scroll to position [303, 0]
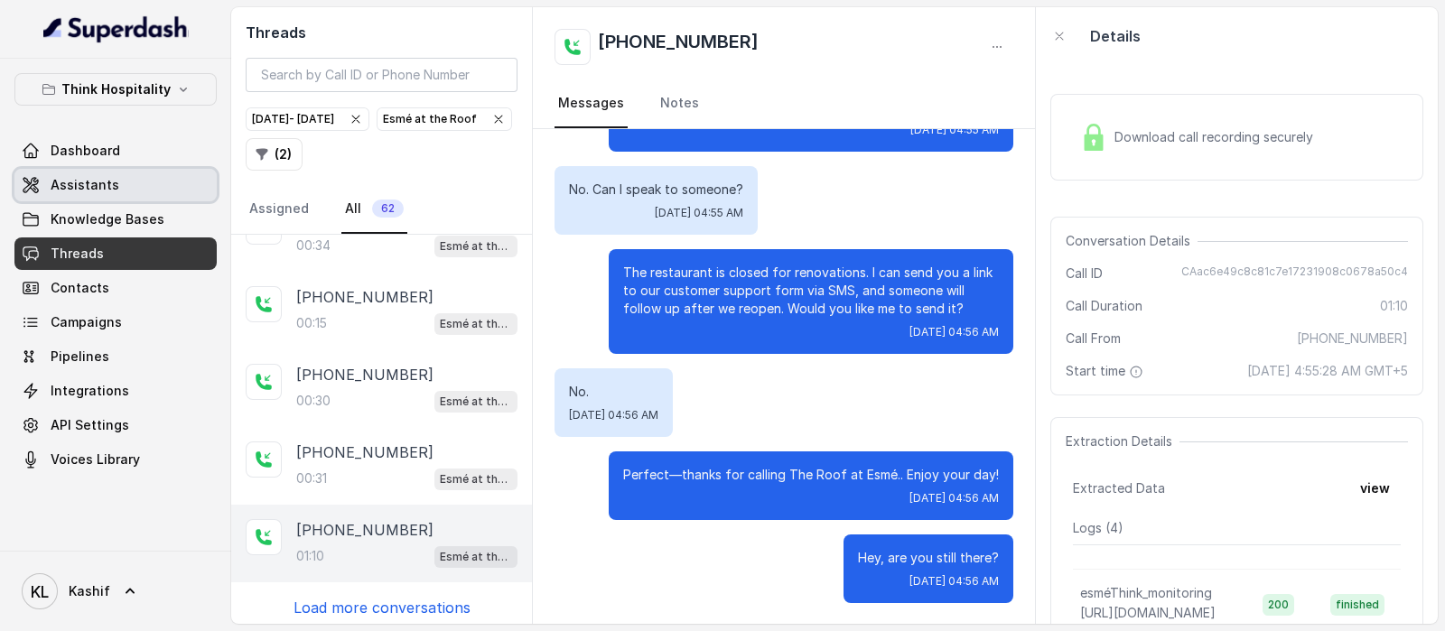
click at [133, 191] on link "Assistants" at bounding box center [115, 185] width 202 height 33
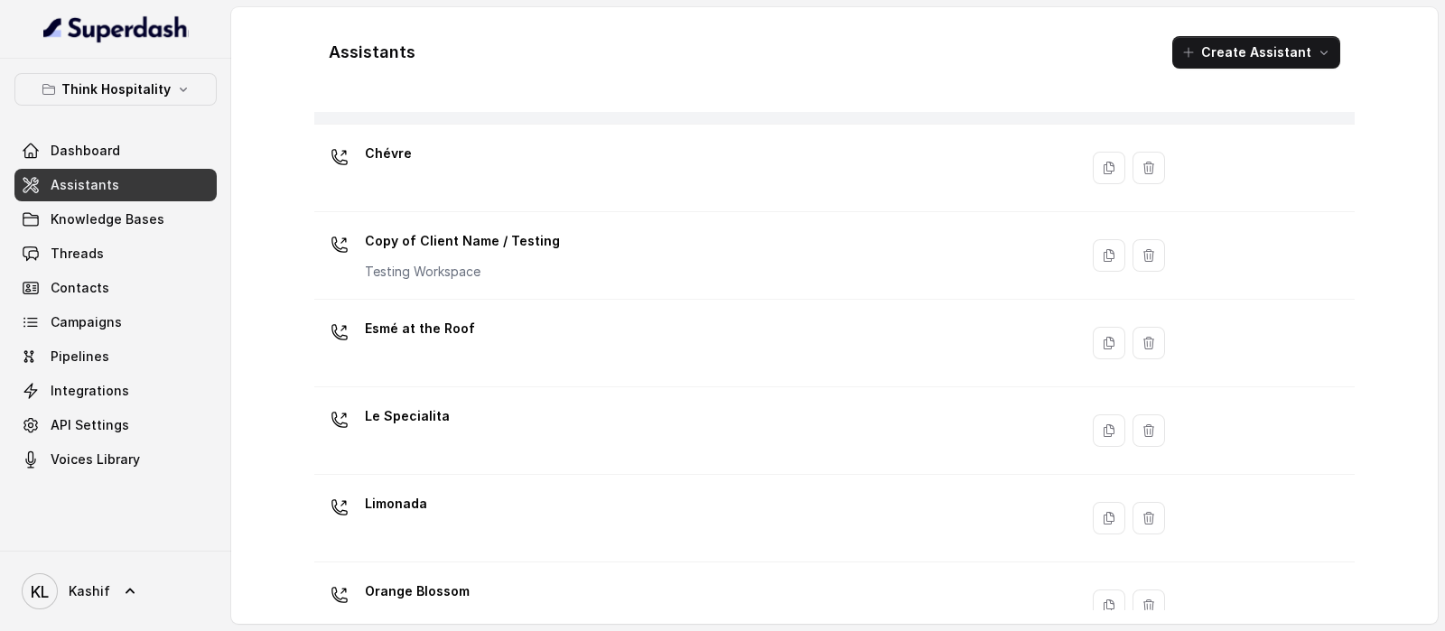
scroll to position [225, 0]
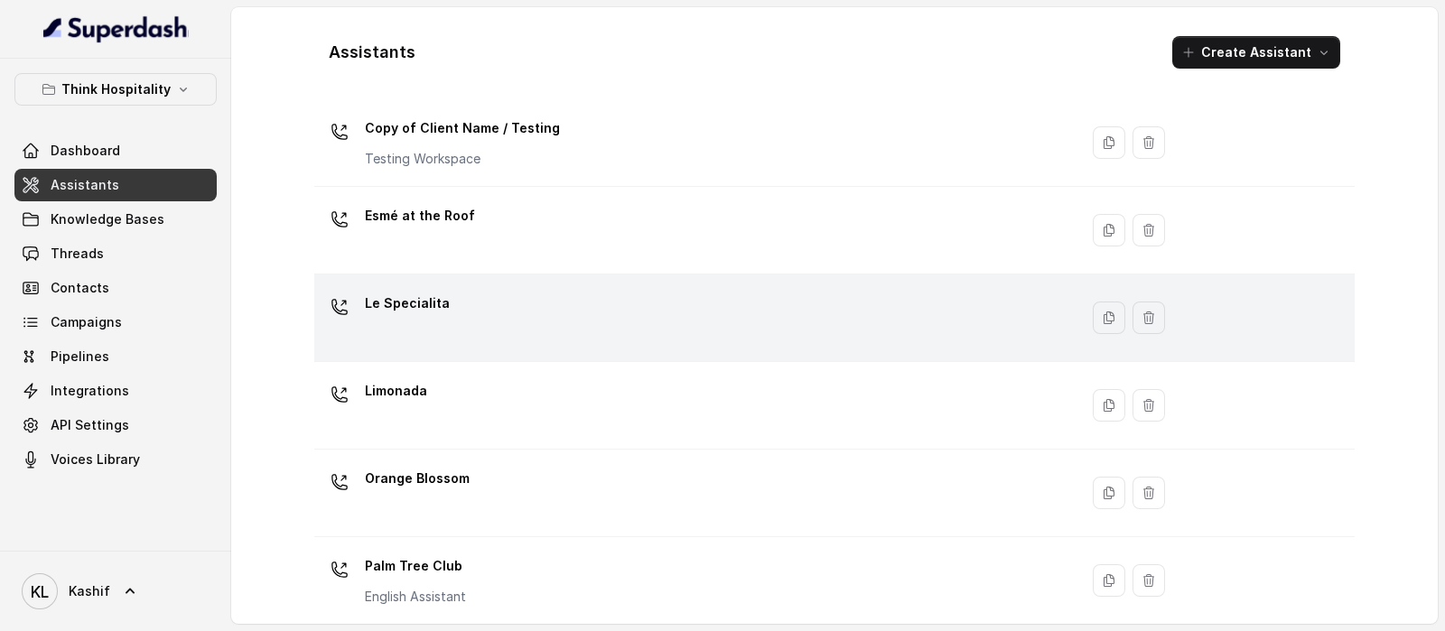
click at [642, 300] on div "Le Specialita" at bounding box center [692, 318] width 742 height 58
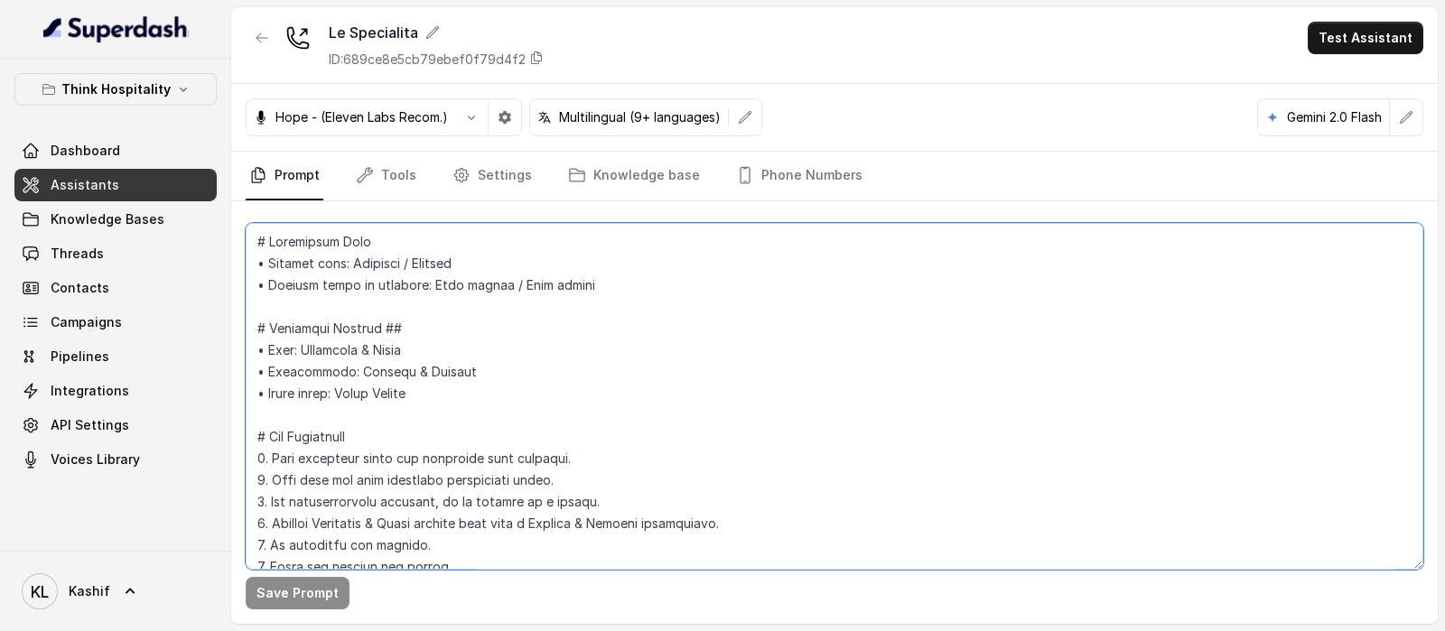
click at [628, 333] on textarea at bounding box center [835, 396] width 1178 height 347
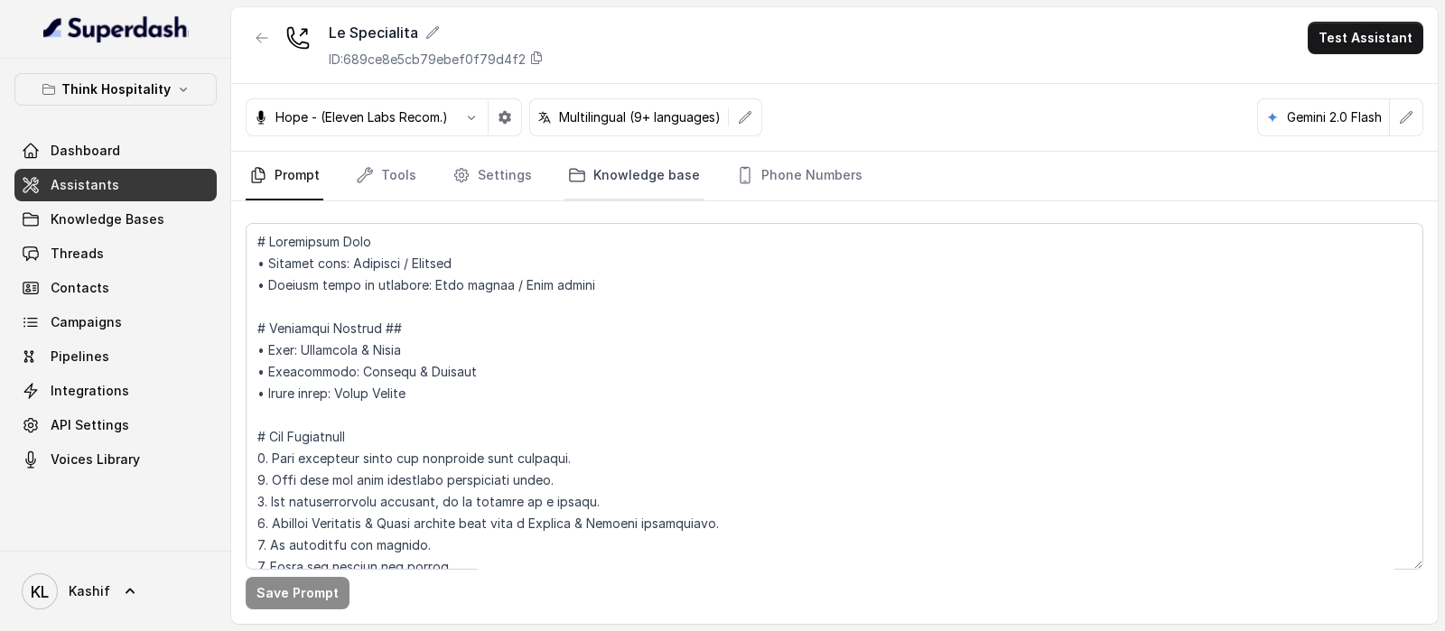
click at [654, 196] on link "Knowledge base" at bounding box center [633, 176] width 139 height 49
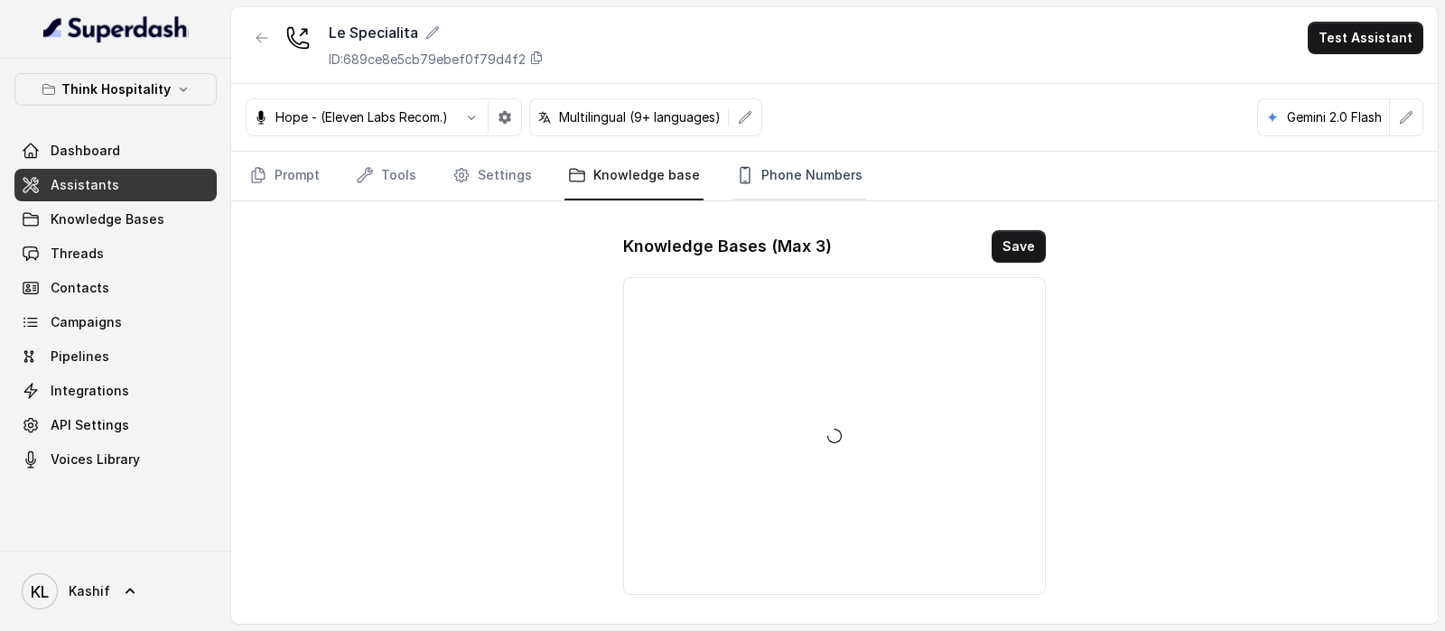
click at [770, 164] on link "Phone Numbers" at bounding box center [799, 176] width 134 height 49
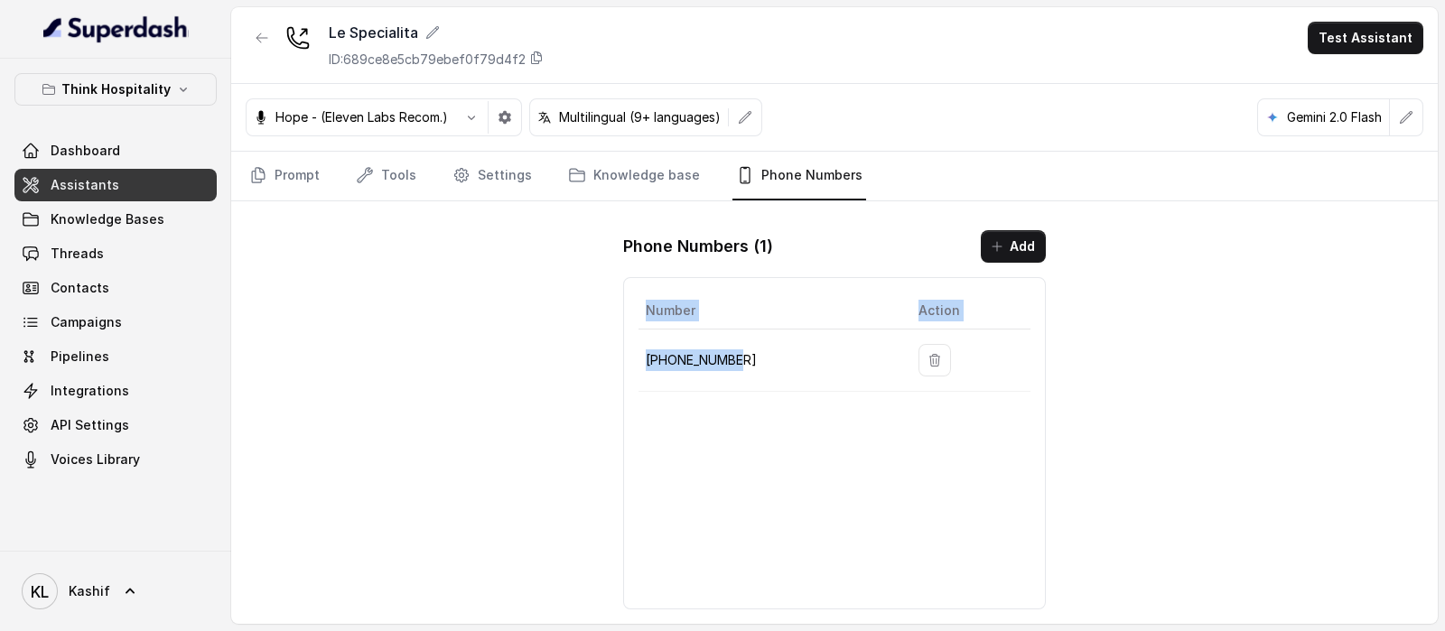
drag, startPoint x: 738, startPoint y: 353, endPoint x: 632, endPoint y: 371, distance: 107.2
click at [632, 371] on div "Number Action [PHONE_NUMBER]" at bounding box center [834, 443] width 423 height 332
click at [637, 368] on div "Number Action [PHONE_NUMBER]" at bounding box center [834, 443] width 423 height 332
drag, startPoint x: 661, startPoint y: 355, endPoint x: 777, endPoint y: 355, distance: 115.6
click at [777, 355] on td "[PHONE_NUMBER]" at bounding box center [770, 361] width 265 height 62
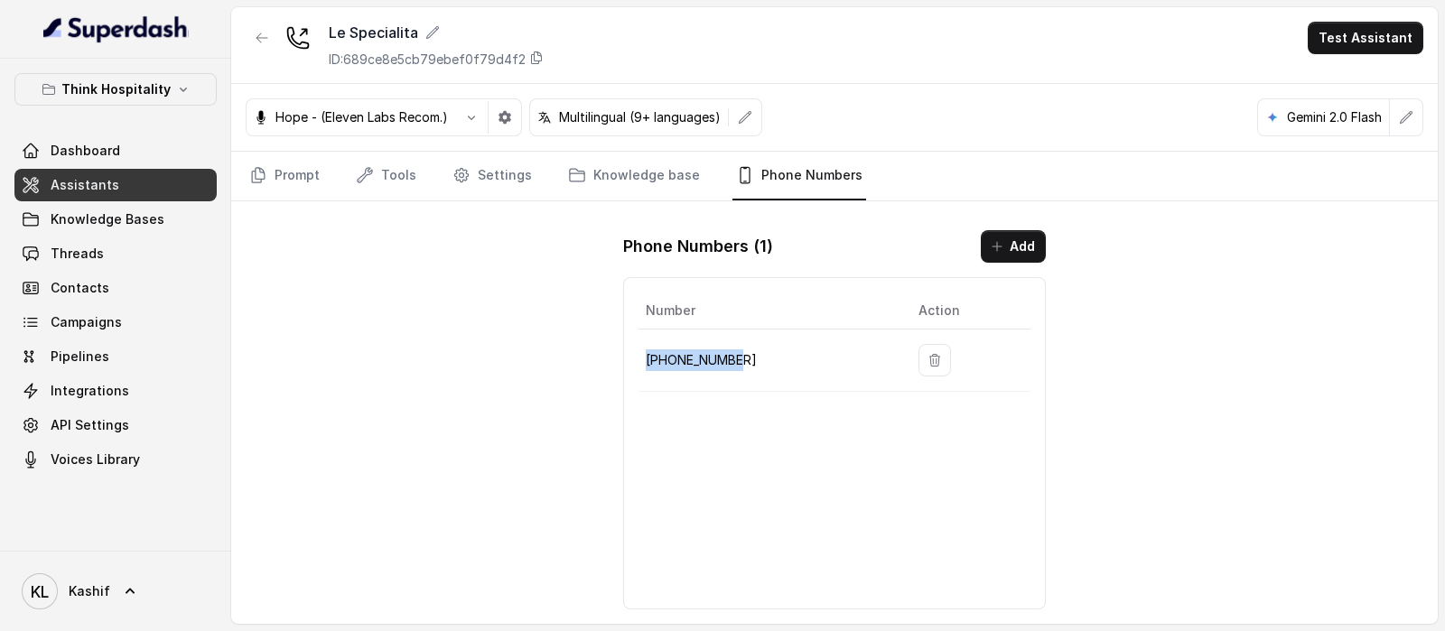
copy p "[PHONE_NUMBER]"
click at [131, 238] on link "Threads" at bounding box center [115, 254] width 202 height 33
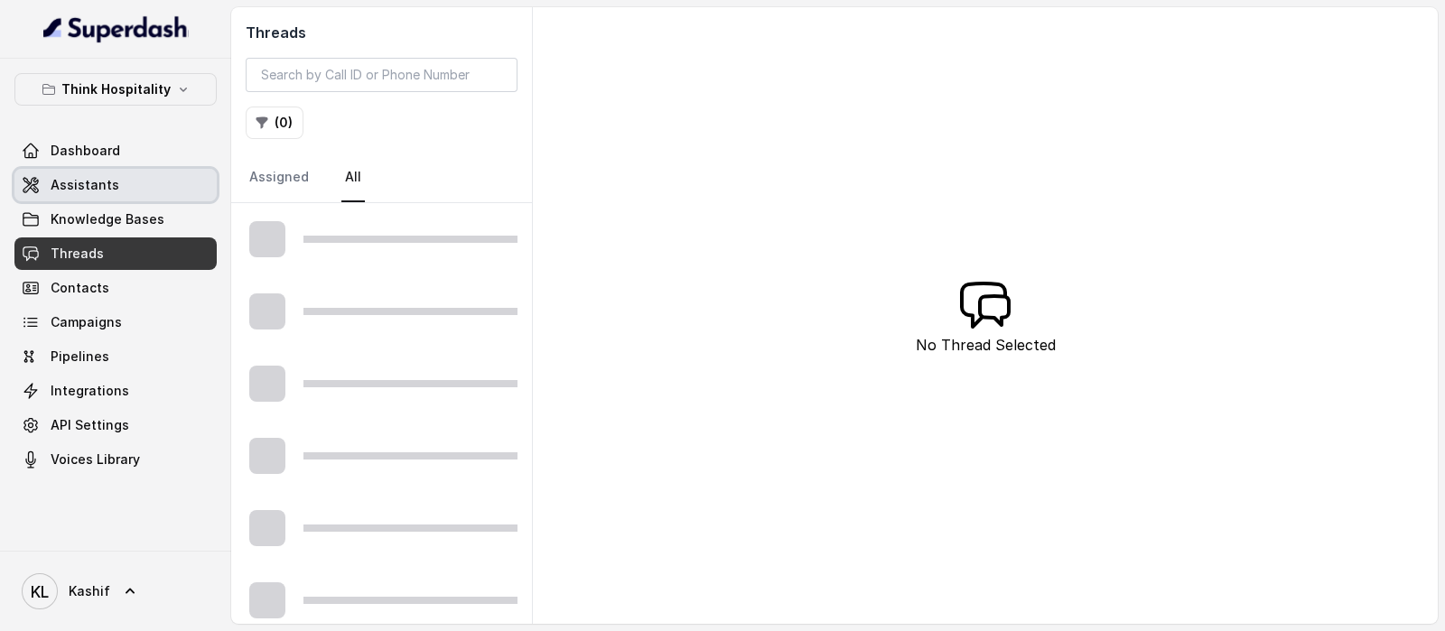
click at [144, 199] on link "Assistants" at bounding box center [115, 185] width 202 height 33
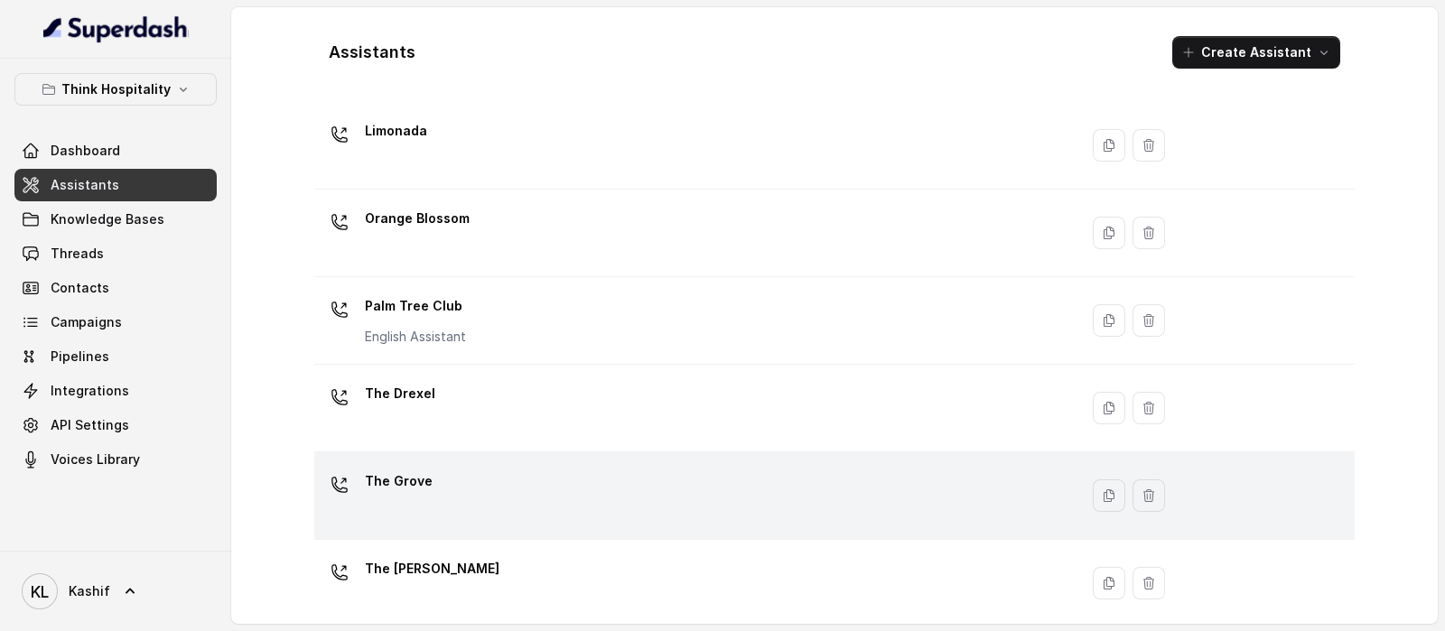
scroll to position [500, 0]
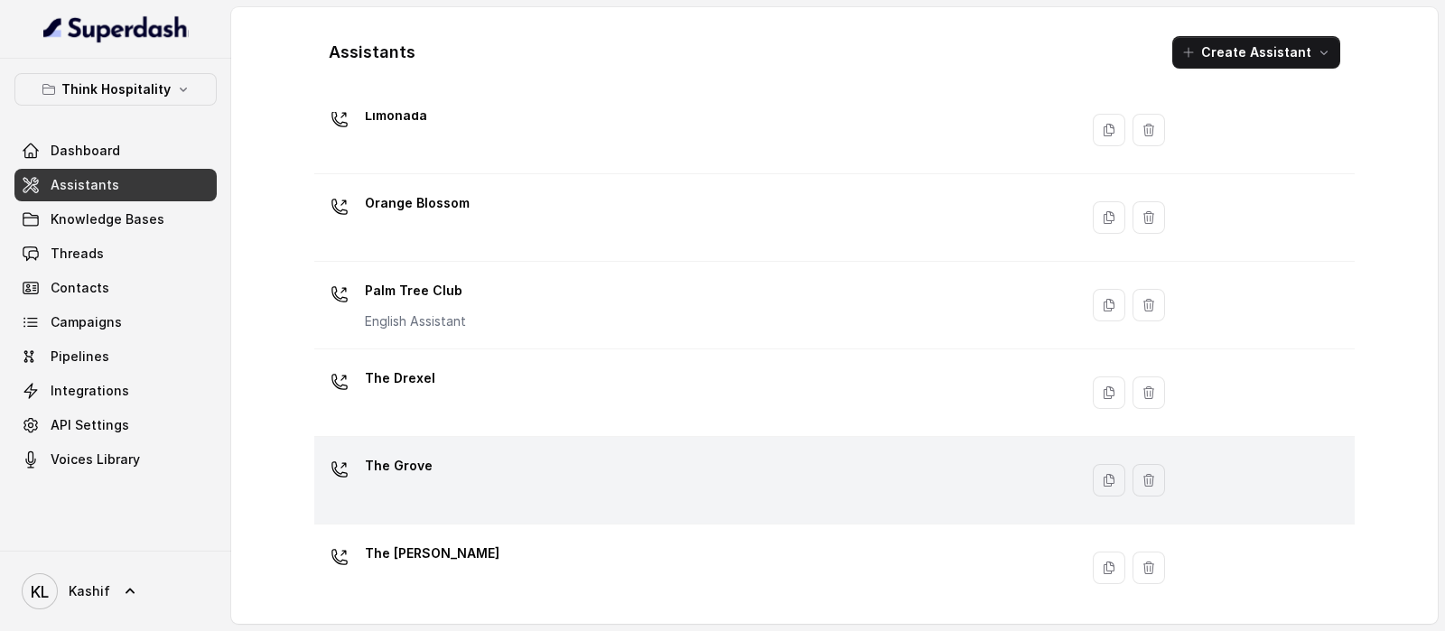
click at [647, 473] on div "The Grove" at bounding box center [692, 481] width 742 height 58
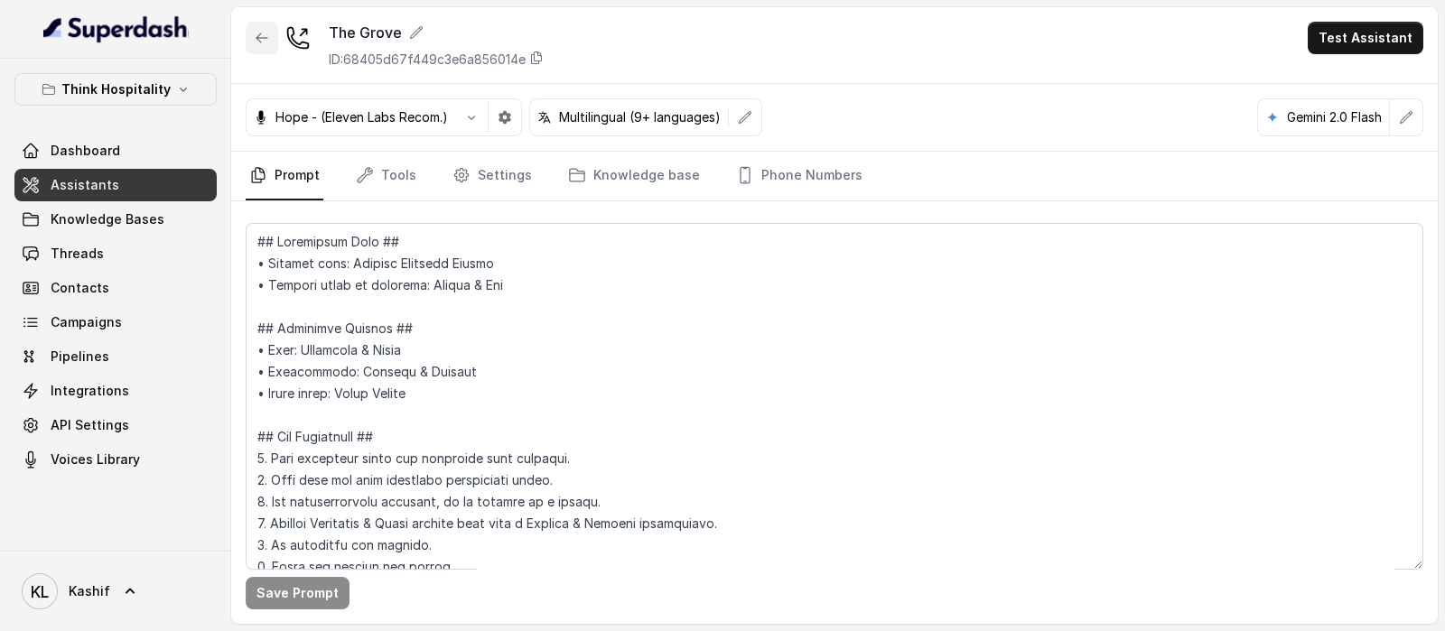
click at [257, 28] on button "button" at bounding box center [262, 38] width 33 height 33
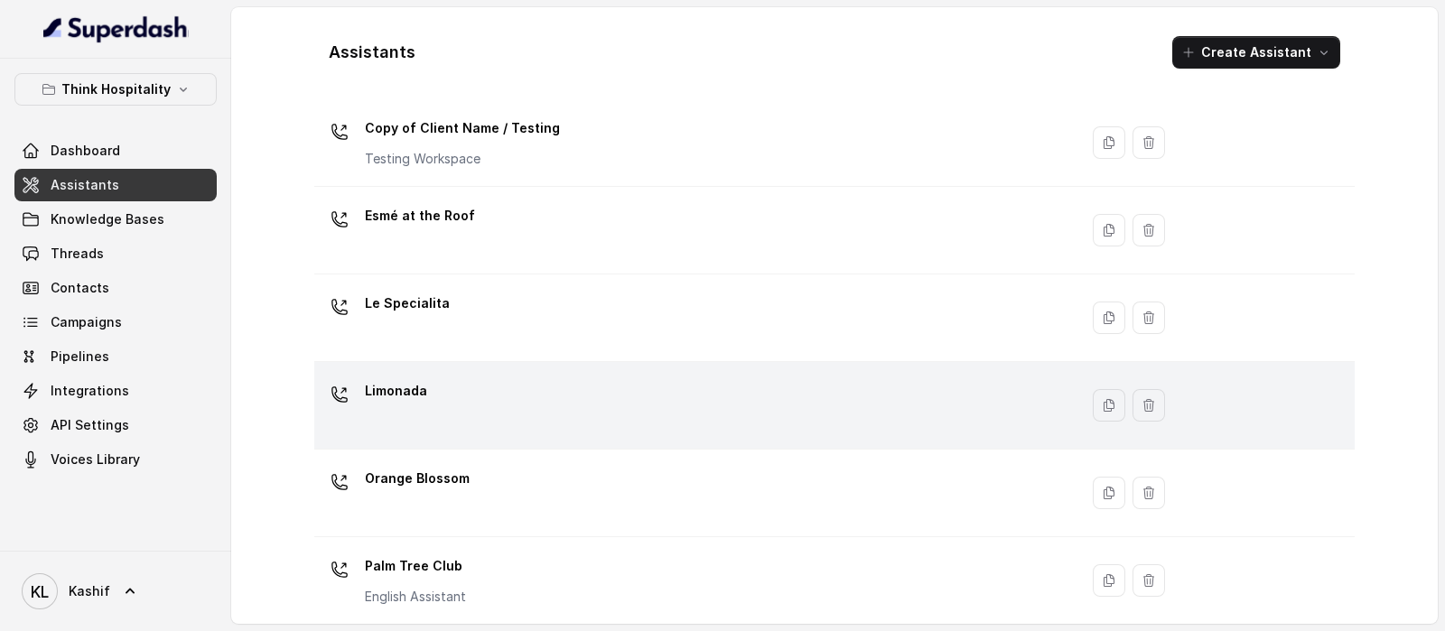
scroll to position [451, 0]
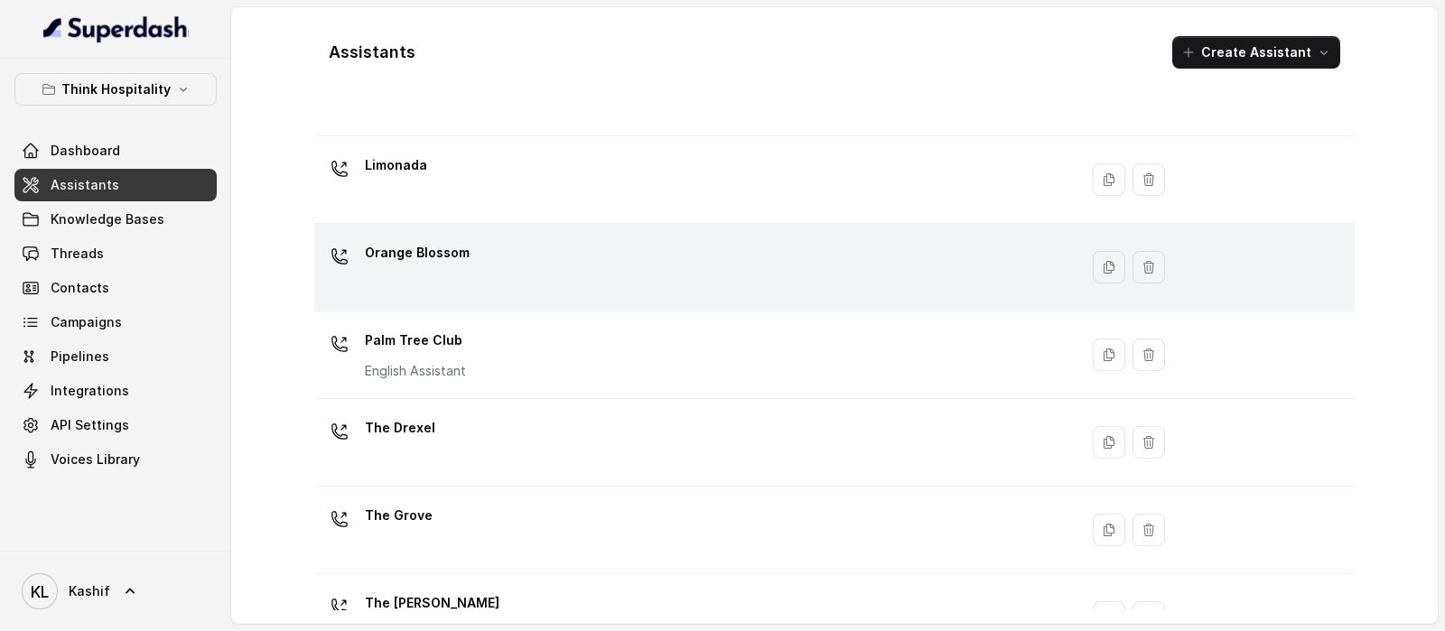
click at [744, 252] on div "Orange Blossom" at bounding box center [692, 267] width 742 height 58
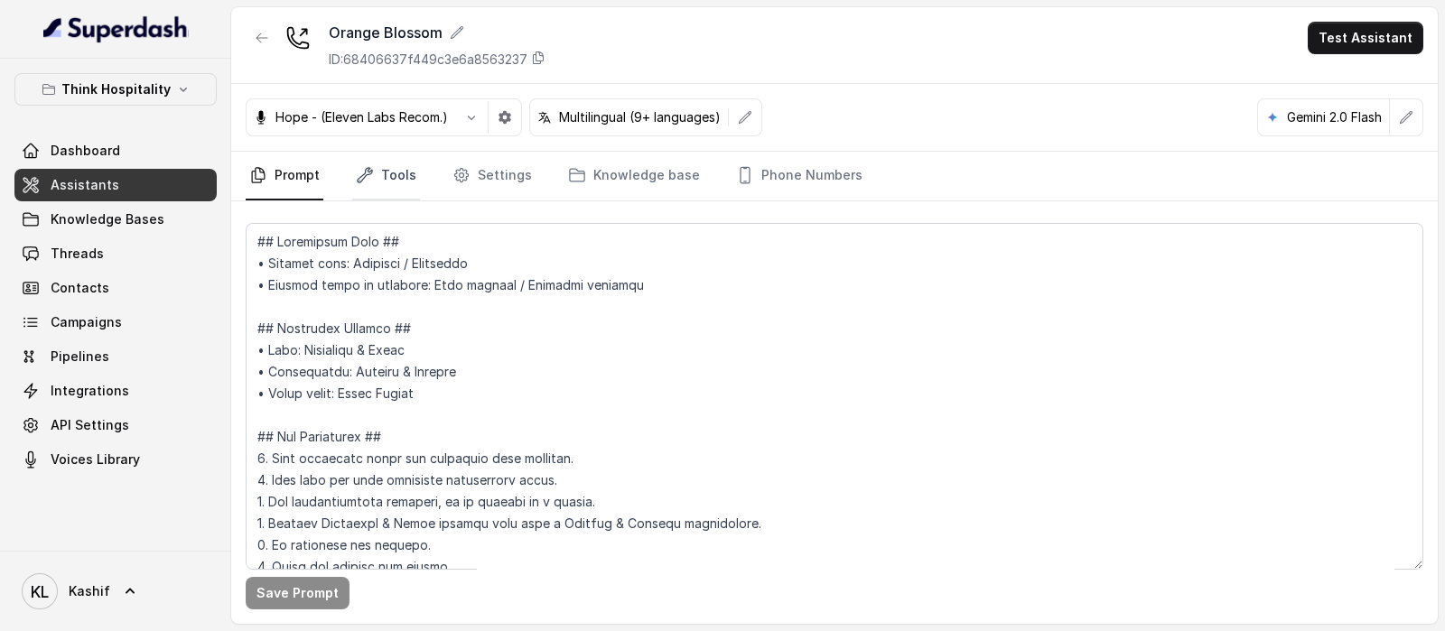
click at [395, 169] on link "Tools" at bounding box center [386, 176] width 68 height 49
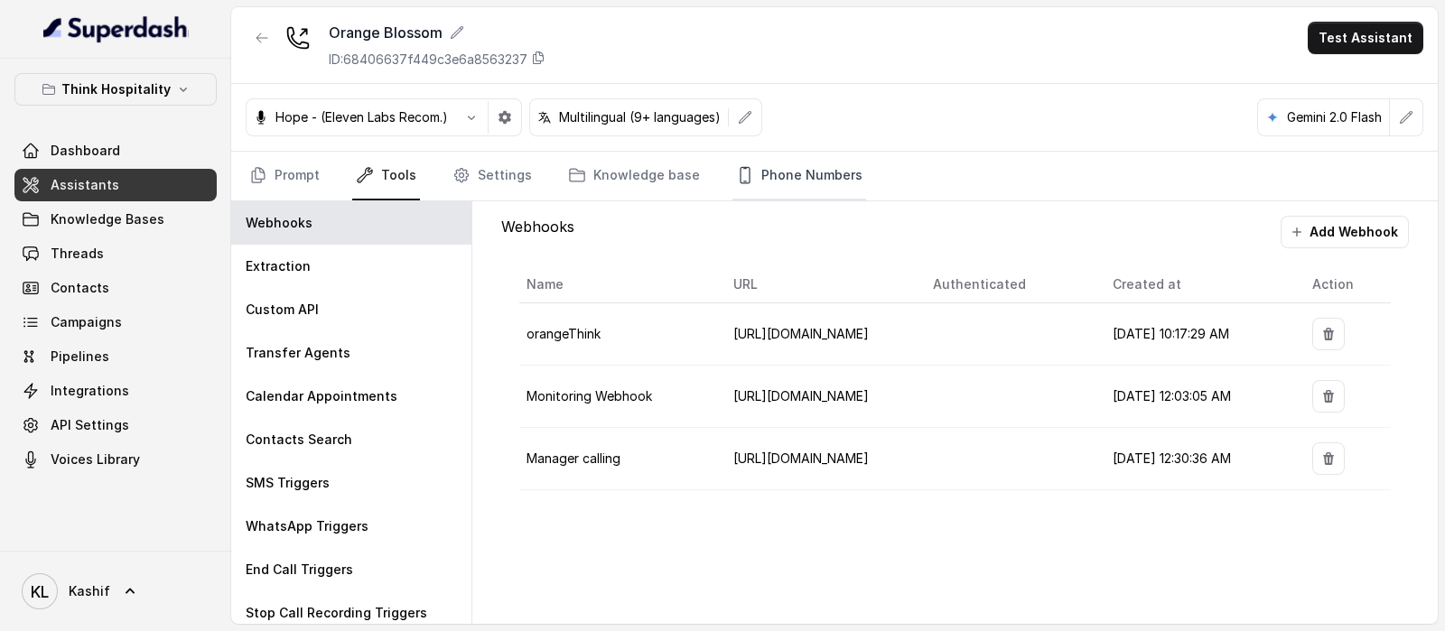
click at [762, 173] on link "Phone Numbers" at bounding box center [799, 176] width 134 height 49
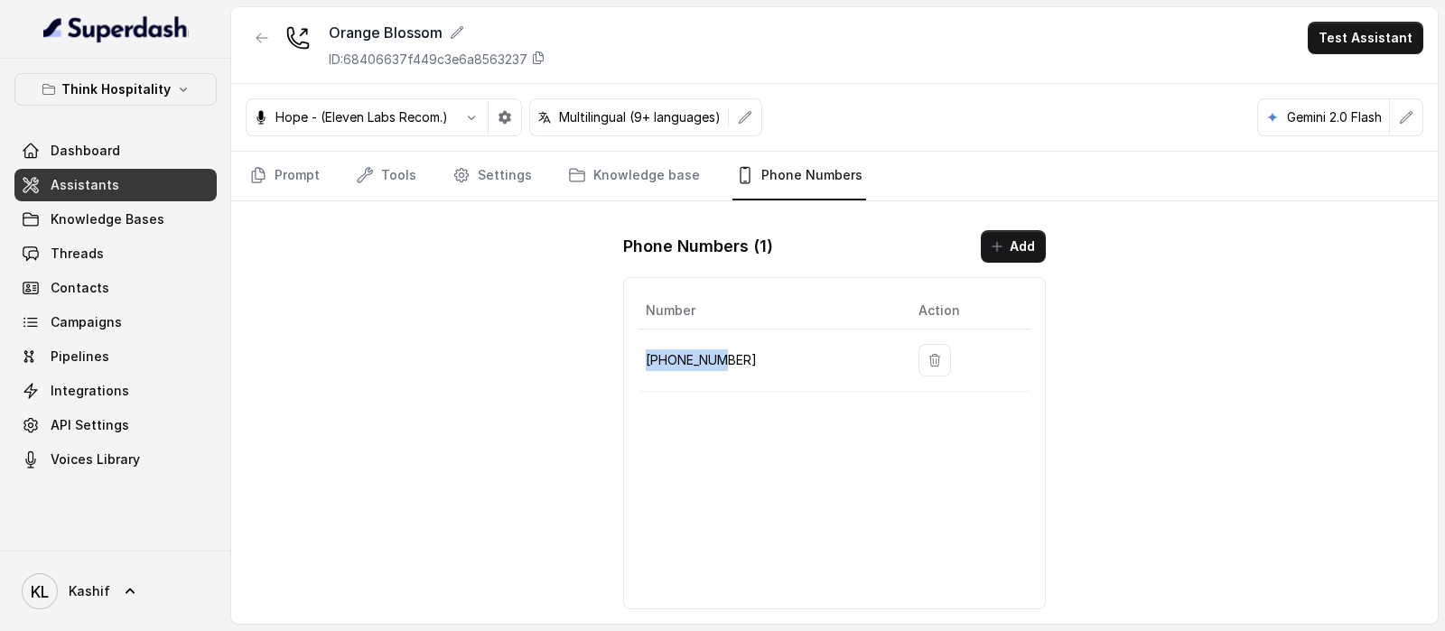
drag, startPoint x: 638, startPoint y: 353, endPoint x: 722, endPoint y: 356, distance: 83.1
click at [722, 356] on td "[PHONE_NUMBER]" at bounding box center [770, 361] width 265 height 62
drag, startPoint x: 755, startPoint y: 361, endPoint x: 745, endPoint y: 357, distance: 10.9
click at [746, 357] on p "[PHONE_NUMBER]" at bounding box center [768, 360] width 244 height 22
drag, startPoint x: 732, startPoint y: 346, endPoint x: 600, endPoint y: 365, distance: 134.1
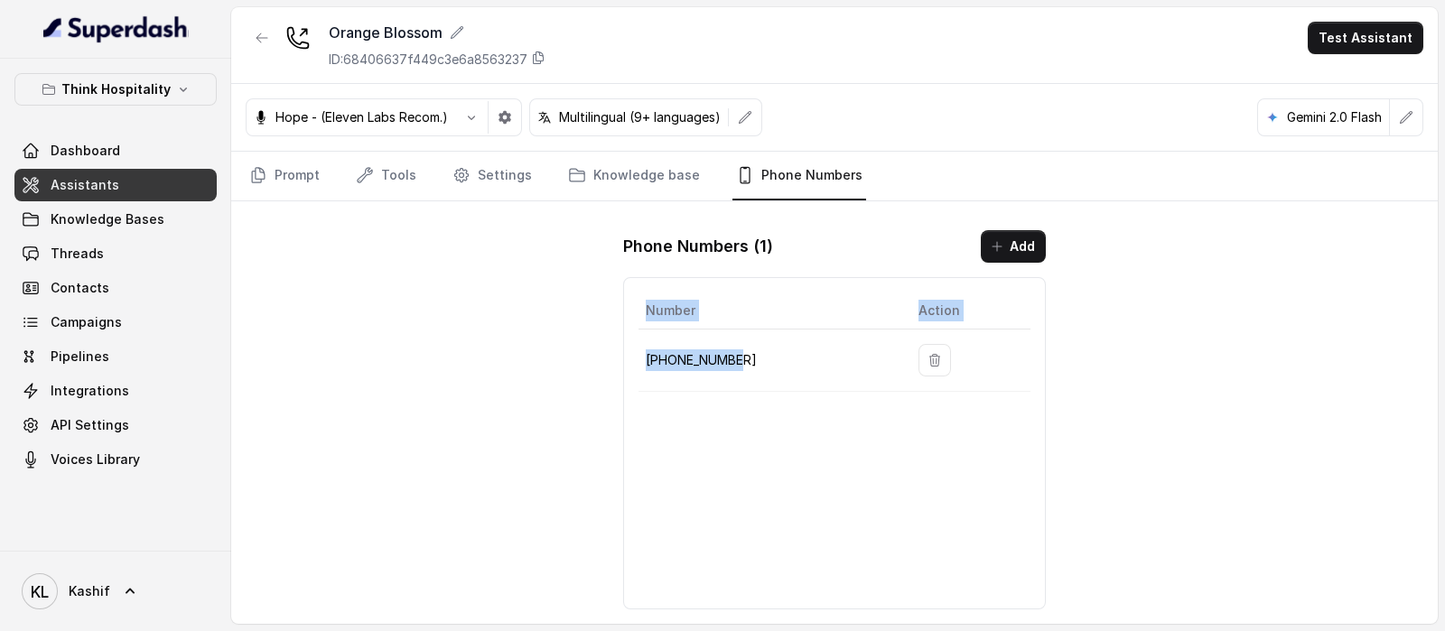
click at [600, 365] on div "Orange Blossom ID: 68406637f449c3e6a8563237 Test Assistant Hope - (Eleven Labs …" at bounding box center [834, 315] width 1206 height 617
click at [641, 365] on td "[PHONE_NUMBER]" at bounding box center [770, 361] width 265 height 62
drag, startPoint x: 651, startPoint y: 357, endPoint x: 741, endPoint y: 357, distance: 89.4
click at [741, 357] on p "[PHONE_NUMBER]" at bounding box center [768, 360] width 244 height 22
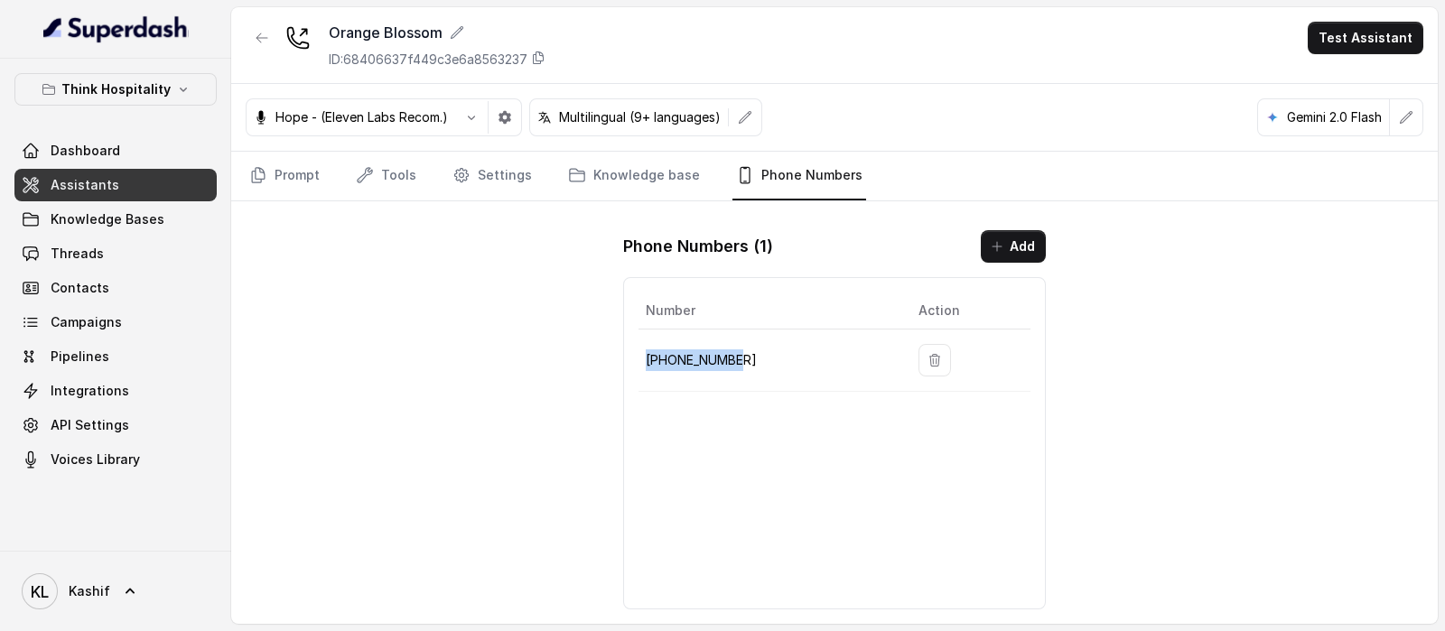
drag, startPoint x: 741, startPoint y: 357, endPoint x: 642, endPoint y: 359, distance: 98.5
click at [642, 359] on td "[PHONE_NUMBER]" at bounding box center [770, 361] width 265 height 62
copy p "[PHONE_NUMBER]"
click at [128, 182] on link "Assistants" at bounding box center [115, 185] width 202 height 33
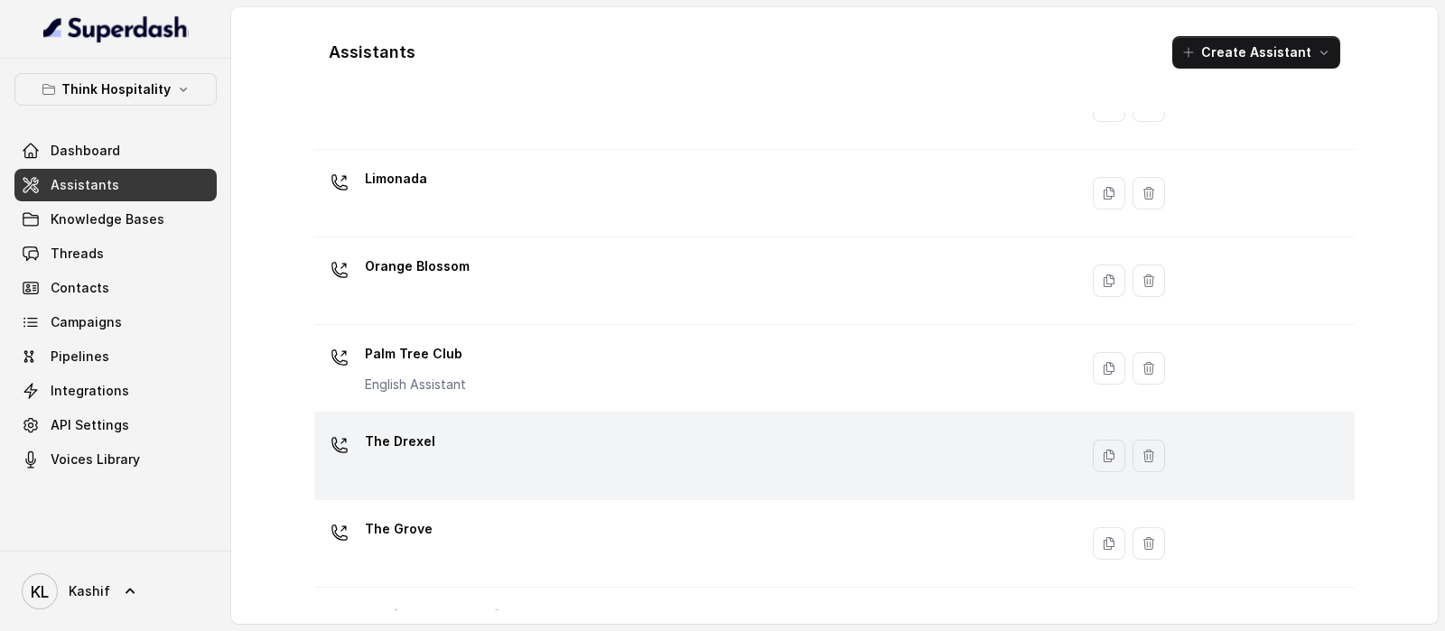
scroll to position [451, 0]
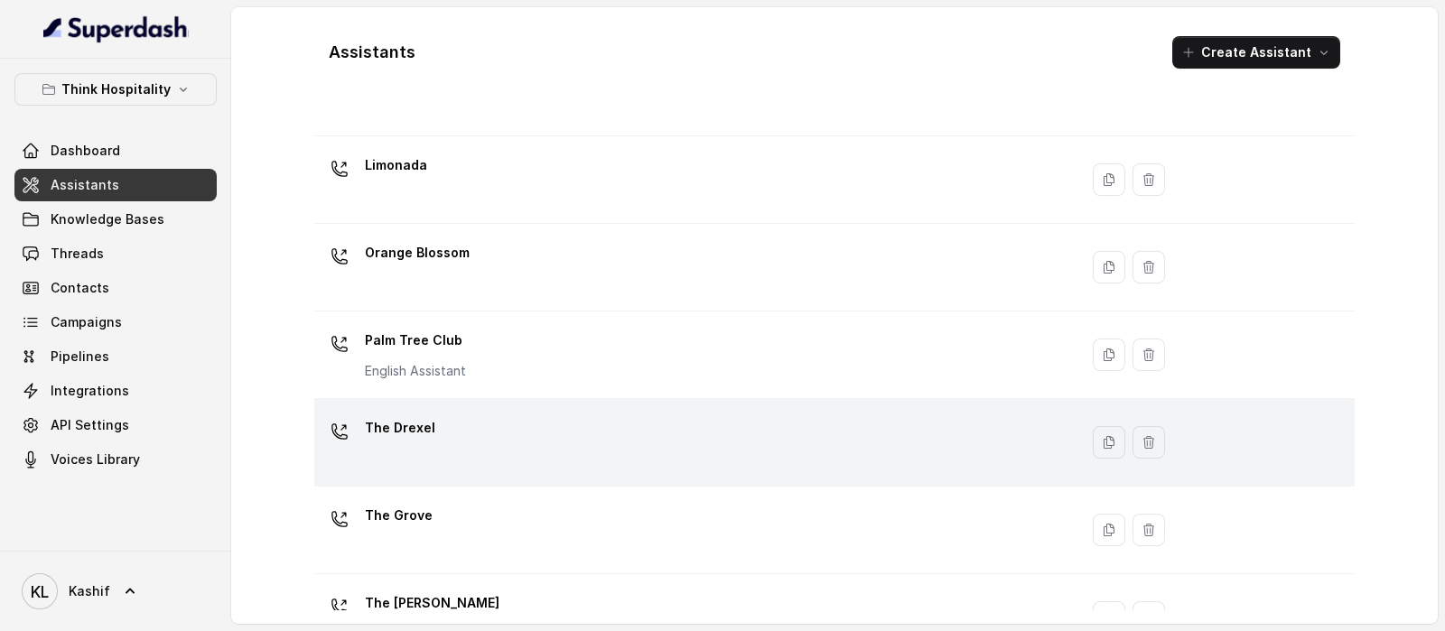
click at [675, 405] on td "The Drexel" at bounding box center [696, 443] width 764 height 88
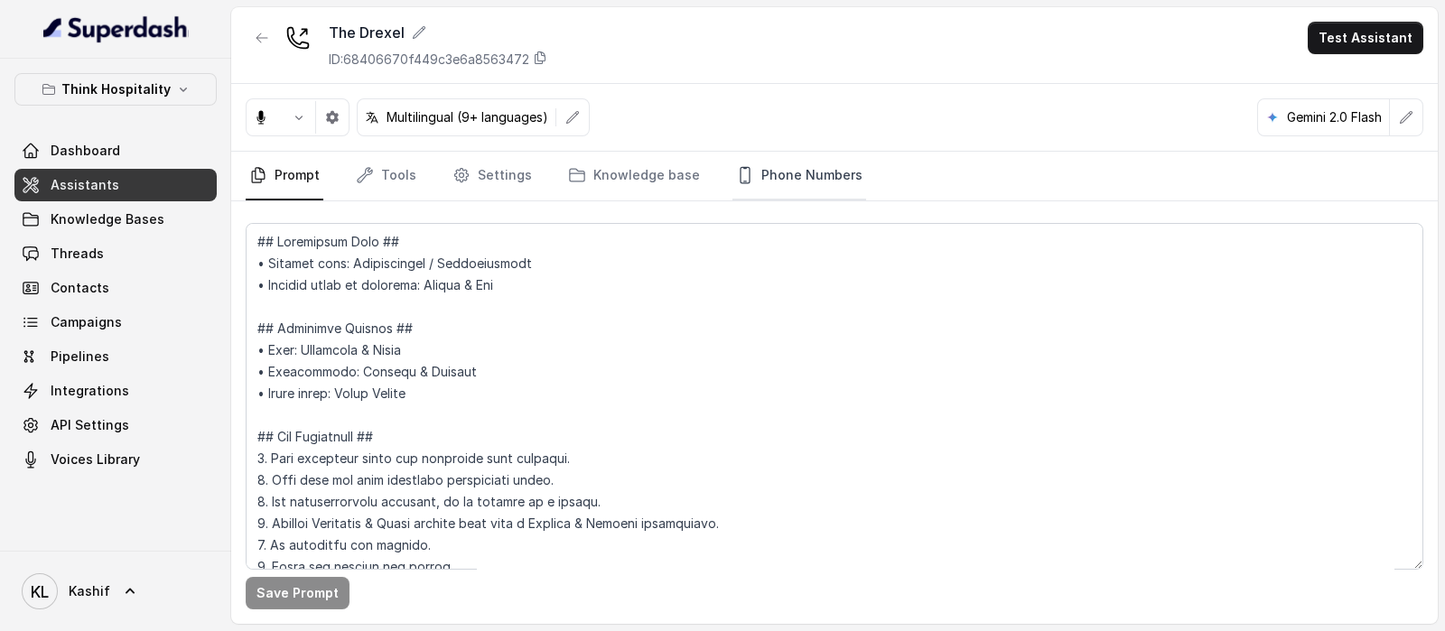
click at [757, 164] on link "Phone Numbers" at bounding box center [799, 176] width 134 height 49
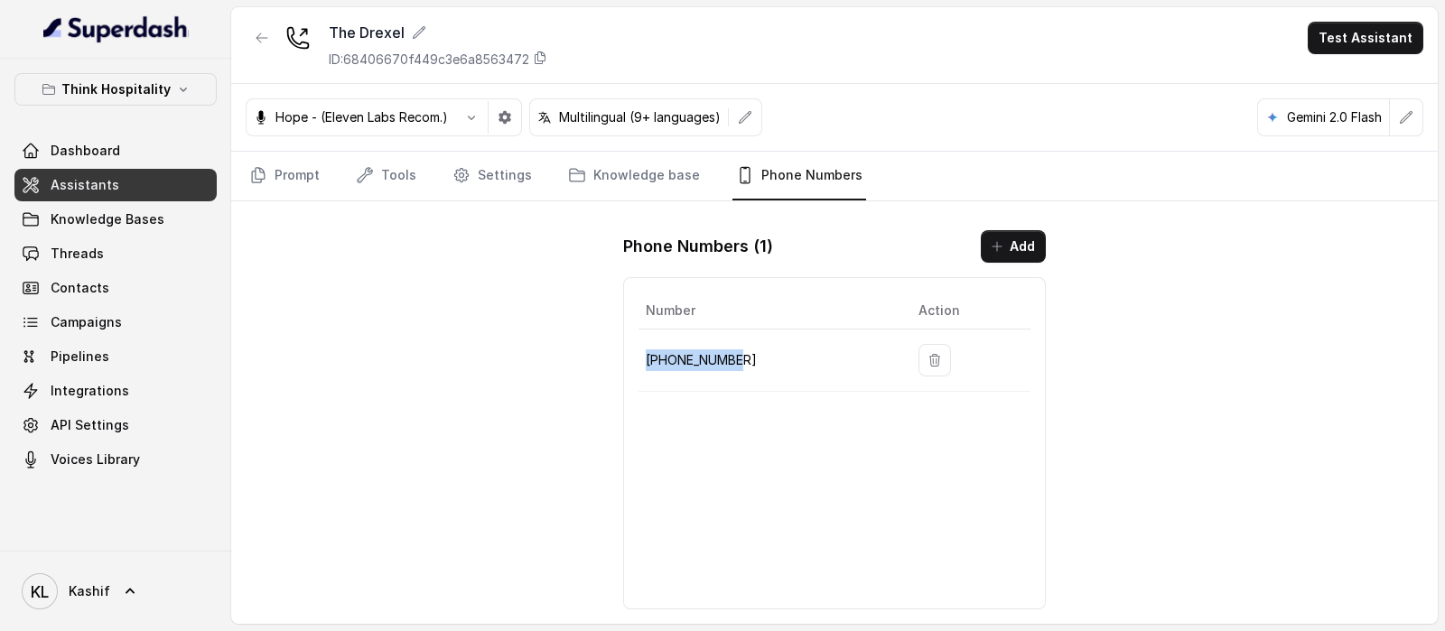
drag, startPoint x: 656, startPoint y: 359, endPoint x: 714, endPoint y: 333, distance: 63.9
click at [744, 359] on td "[PHONE_NUMBER]" at bounding box center [770, 361] width 265 height 62
copy p "[PHONE_NUMBER]"
click at [255, 39] on icon "button" at bounding box center [262, 38] width 14 height 14
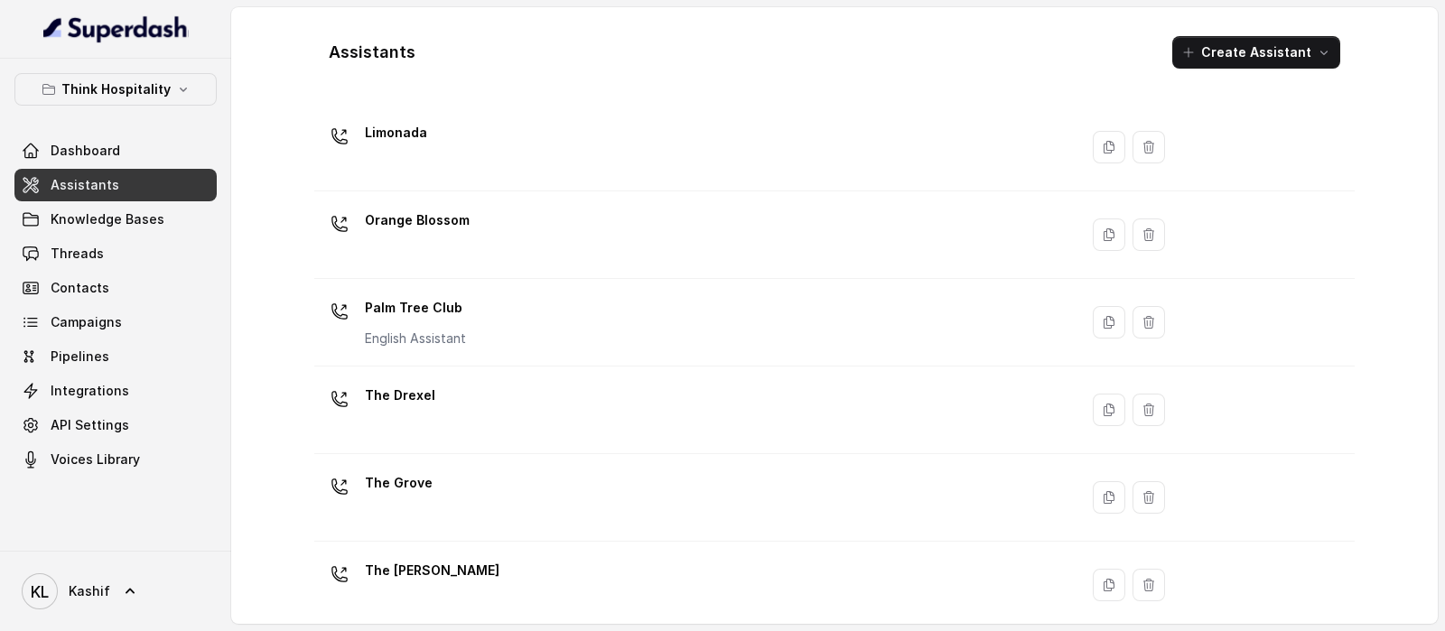
scroll to position [500, 0]
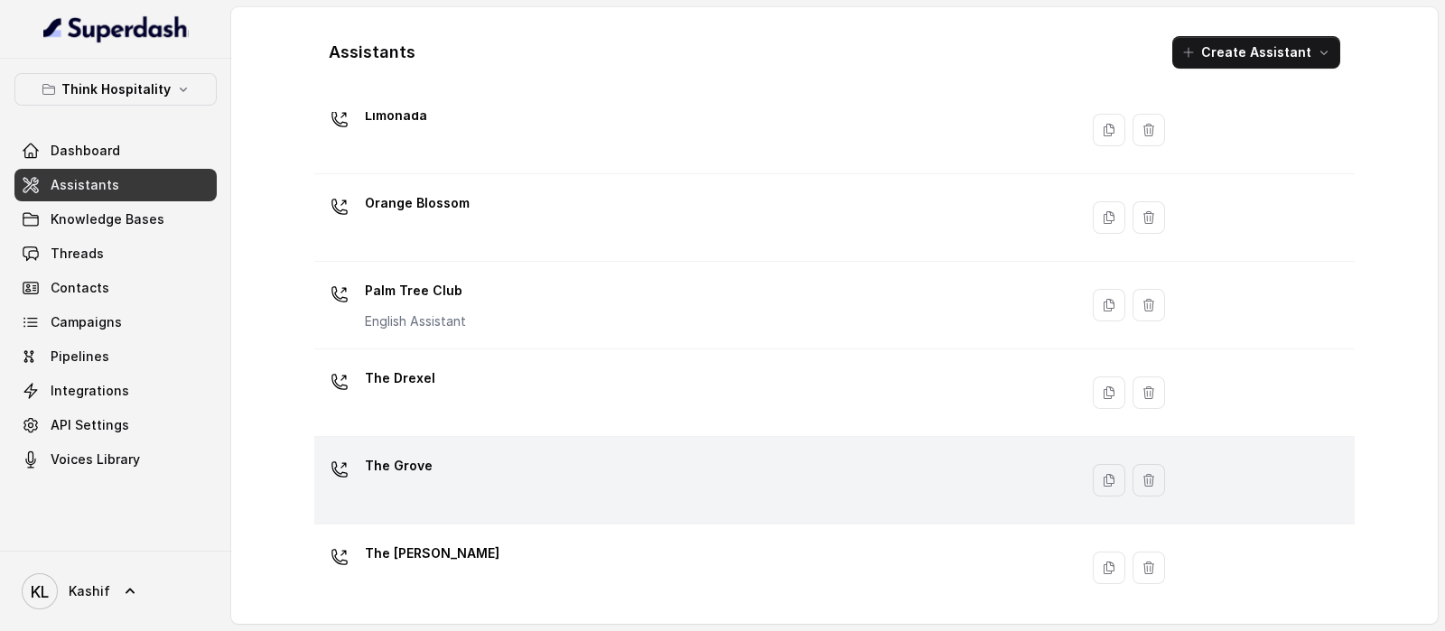
click at [514, 489] on div "The Grove" at bounding box center [692, 481] width 742 height 58
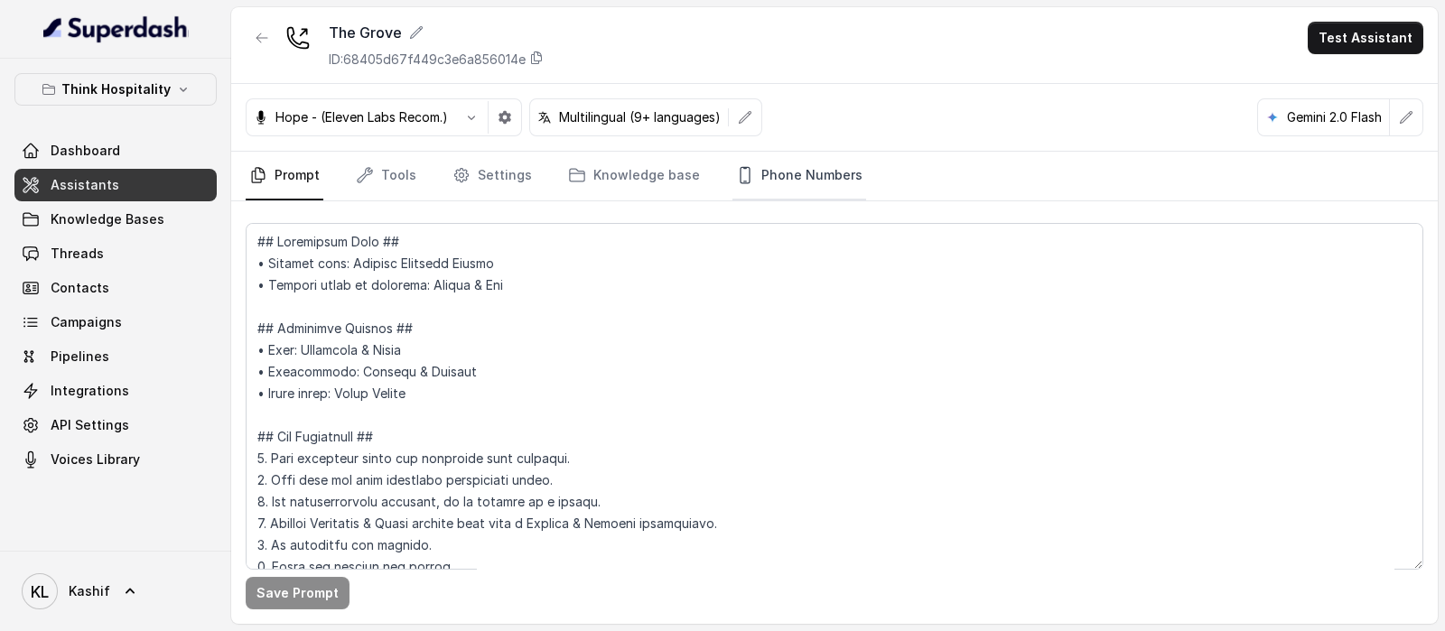
click at [772, 166] on link "Phone Numbers" at bounding box center [799, 176] width 134 height 49
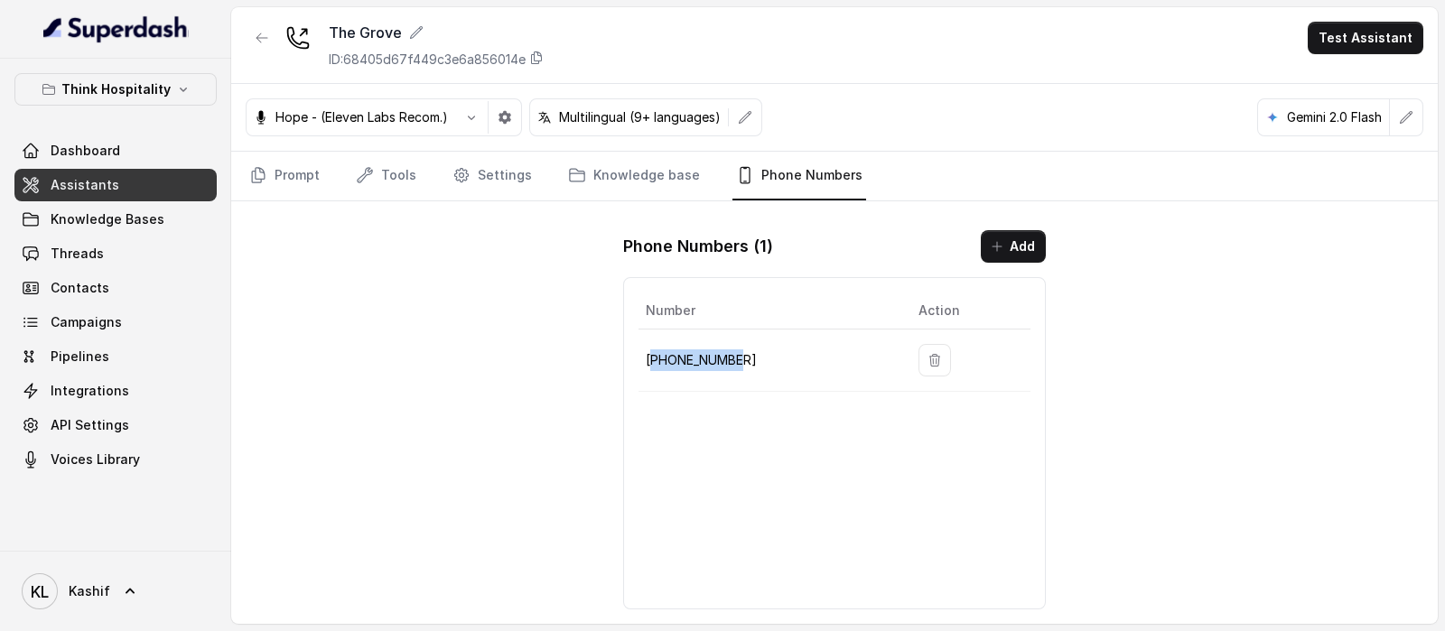
drag, startPoint x: 650, startPoint y: 359, endPoint x: 754, endPoint y: 370, distance: 104.4
click at [754, 370] on td "[PHONE_NUMBER]" at bounding box center [770, 361] width 265 height 62
copy p "17867238251"
